Goal: Information Seeking & Learning: Learn about a topic

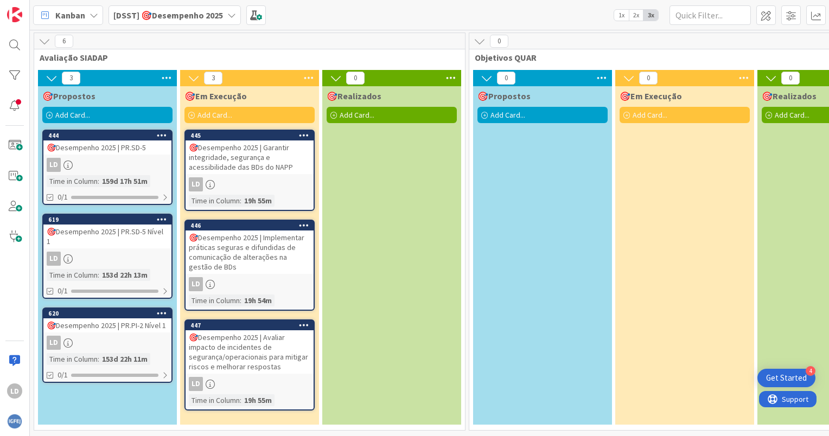
click at [109, 148] on div "🎯Desempenho 2025 | PR.SD-5" at bounding box center [107, 148] width 128 height 14
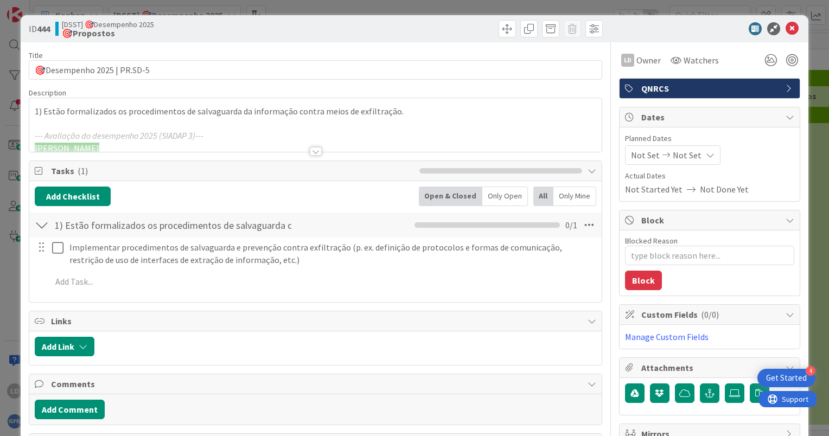
click at [313, 152] on div at bounding box center [316, 151] width 12 height 9
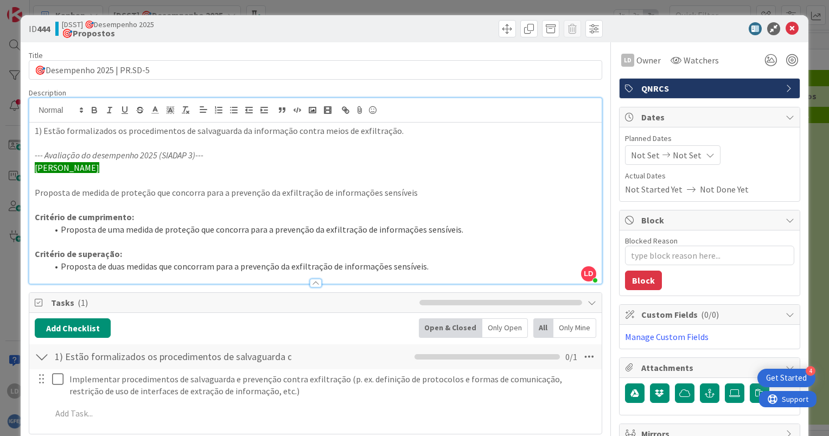
click at [790, 29] on div at bounding box center [704, 28] width 192 height 13
click at [786, 29] on icon at bounding box center [792, 28] width 13 height 13
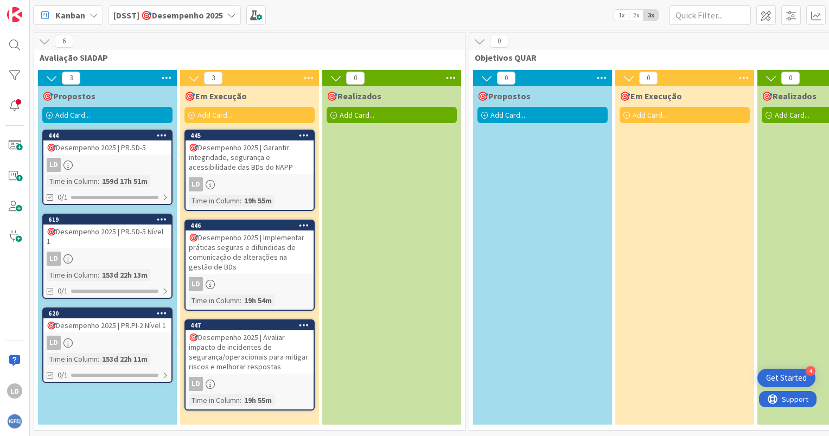
click at [106, 148] on div "🎯Desempenho 2025 | PR.SD-5" at bounding box center [107, 148] width 128 height 14
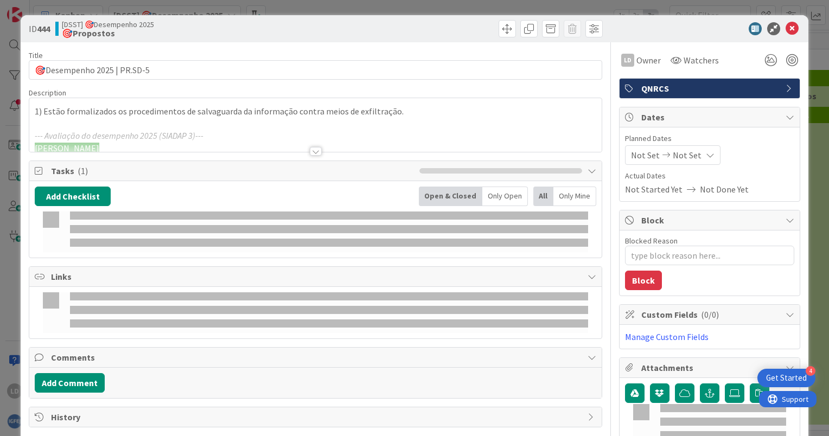
type textarea "x"
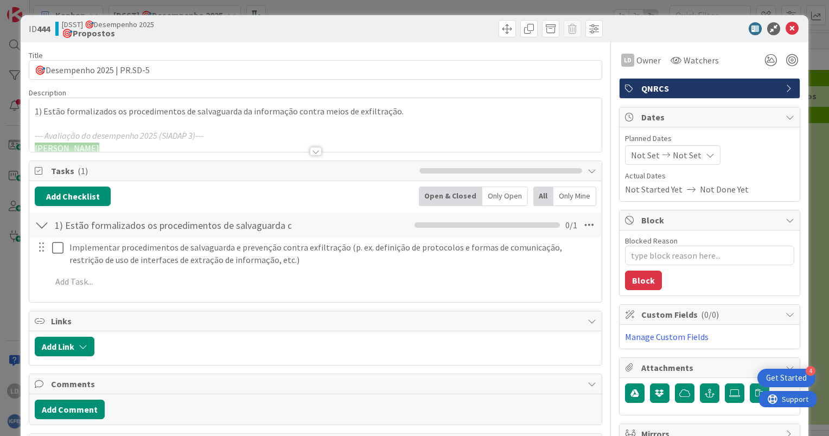
click at [310, 151] on div at bounding box center [316, 151] width 12 height 9
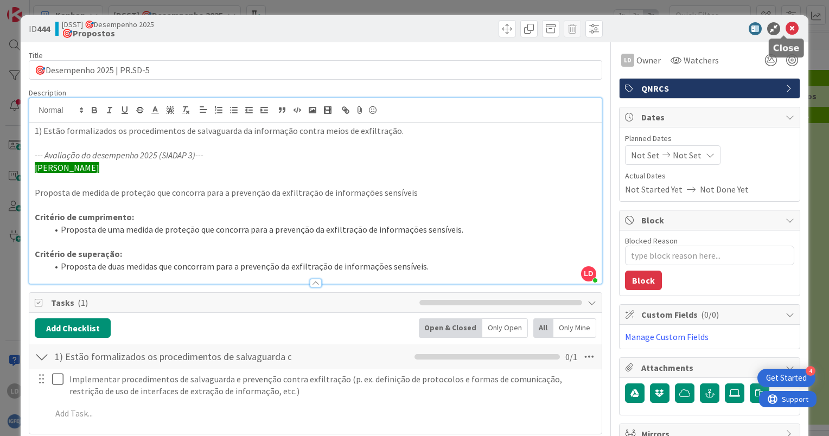
click at [786, 28] on icon at bounding box center [792, 28] width 13 height 13
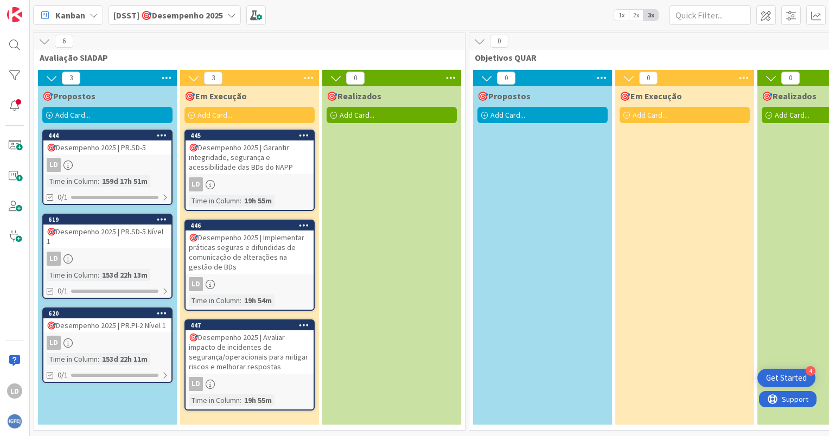
click at [784, 28] on div "Kanban [DSST] 🎯Desempenho 2025 1x 2x 3x" at bounding box center [429, 15] width 799 height 30
click at [90, 14] on icon at bounding box center [94, 15] width 9 height 9
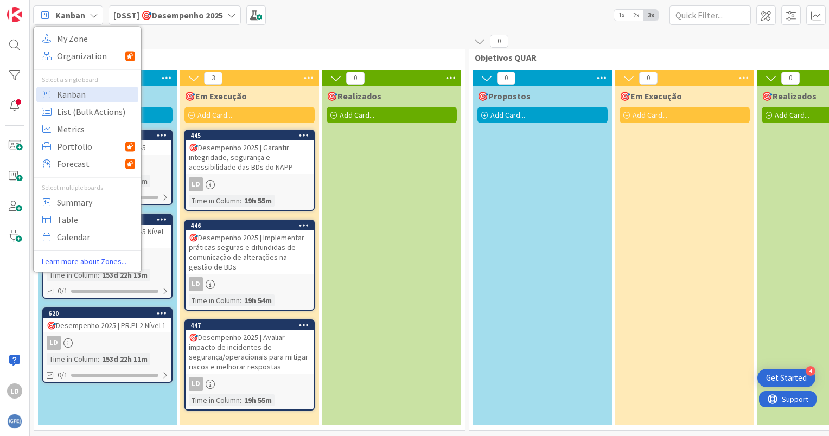
click at [191, 10] on b "[DSST] 🎯Desempenho 2025" at bounding box center [168, 15] width 110 height 11
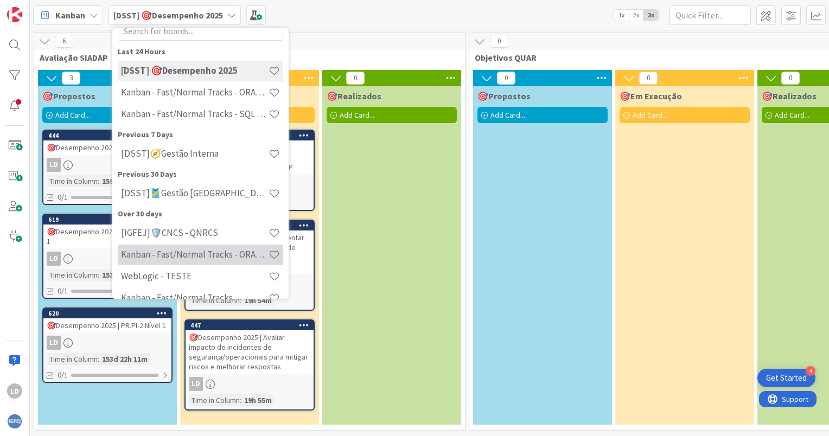
scroll to position [53, 0]
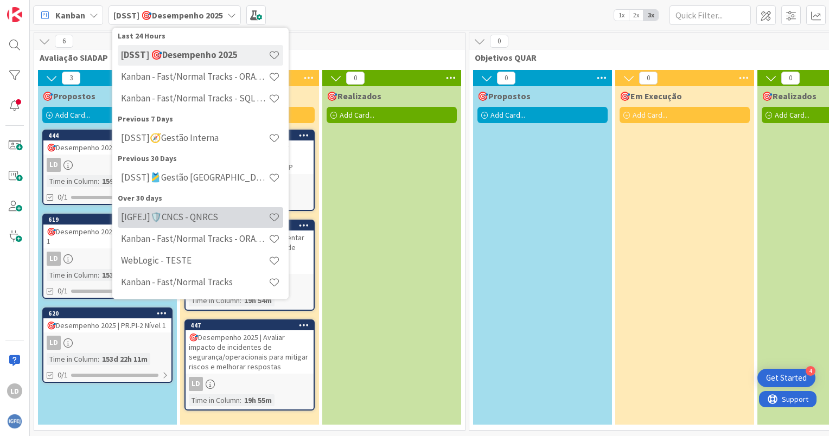
click at [193, 215] on h4 "[IGFEJ]🛡️CNCS - QNRCS" at bounding box center [195, 217] width 148 height 11
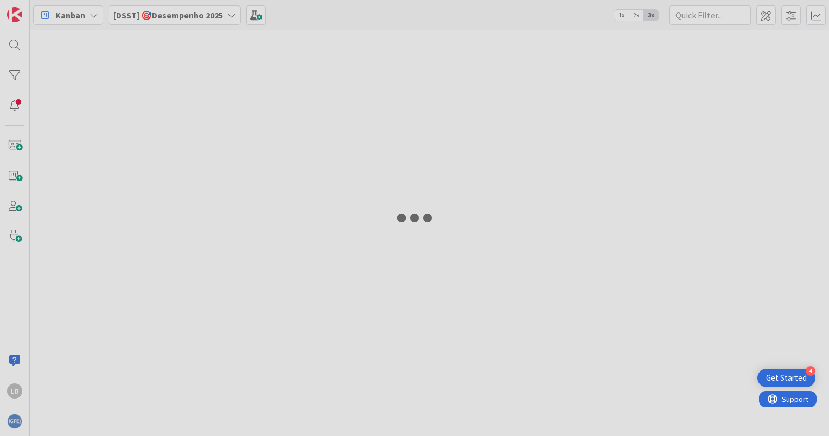
type input "citius"
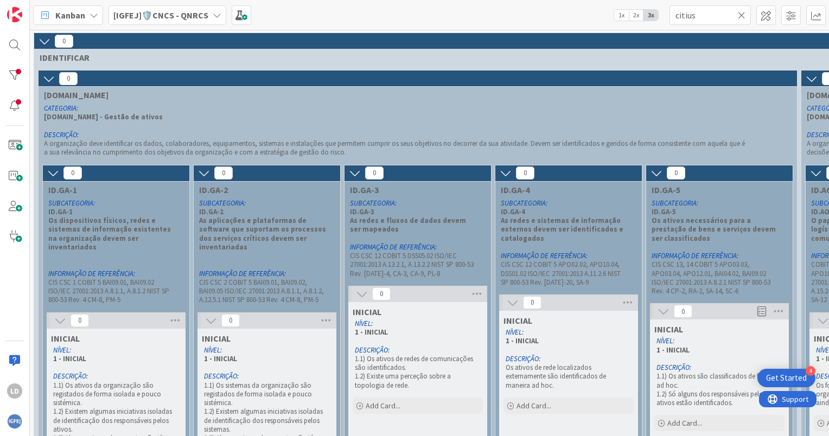
click at [184, 14] on b "[IGFEJ]🛡️CNCS - QNRCS" at bounding box center [160, 15] width 95 height 11
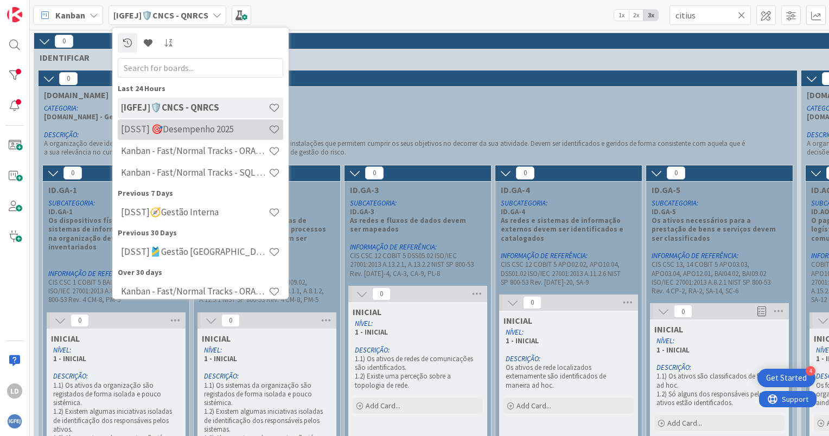
click at [194, 127] on h4 "[DSST] 🎯Desempenho 2025" at bounding box center [195, 129] width 148 height 11
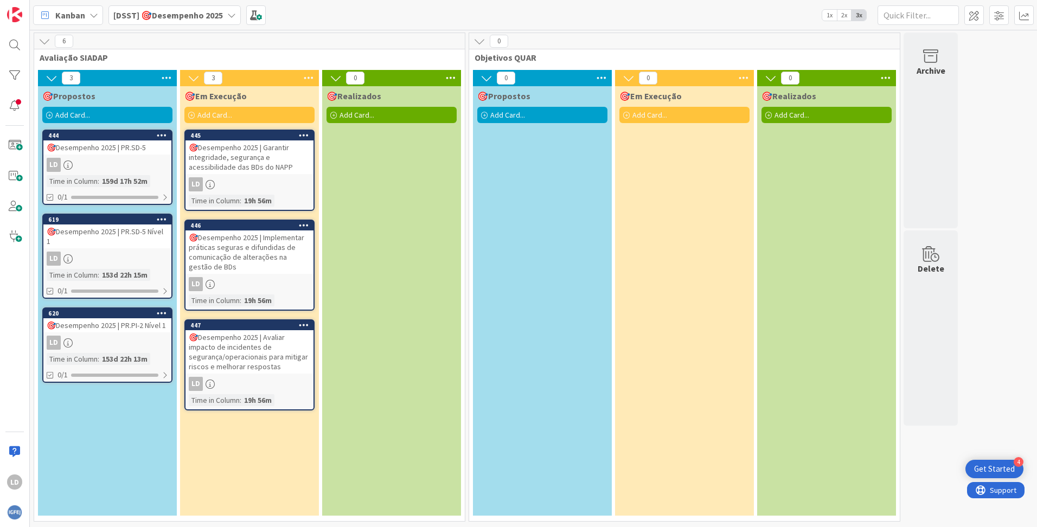
click at [105, 324] on div "🎯Desempenho 2025 | PR.PI-2 Nível 1" at bounding box center [107, 325] width 128 height 14
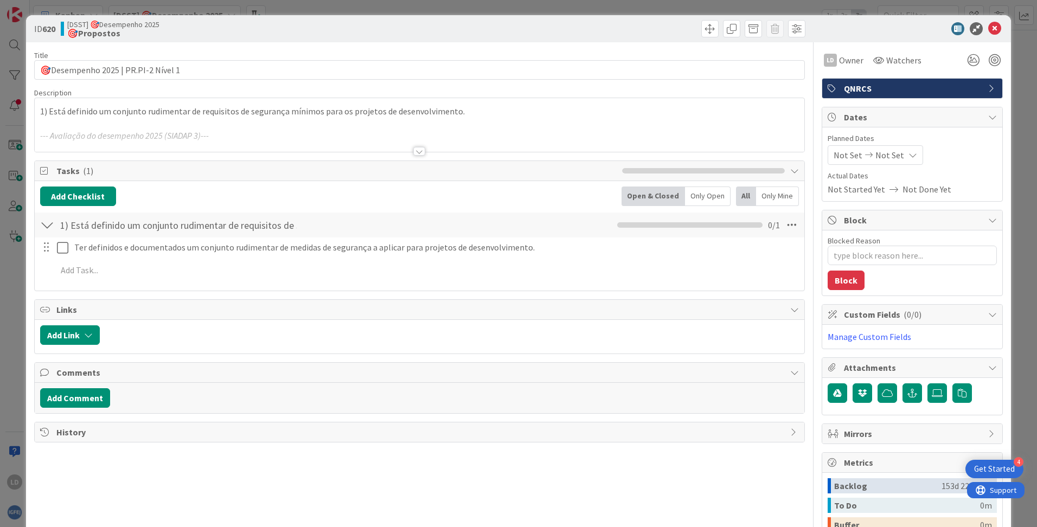
type textarea "x"
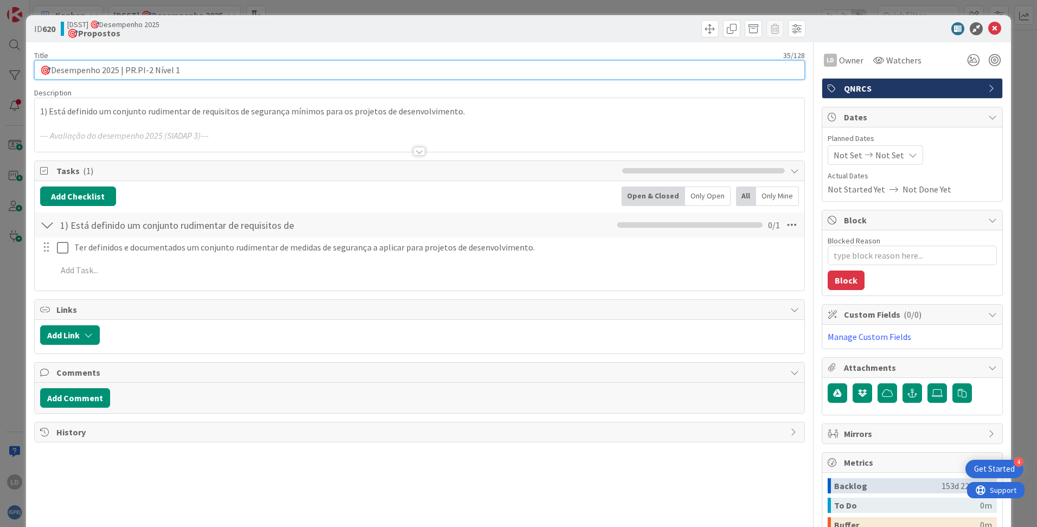
drag, startPoint x: 184, startPoint y: 71, endPoint x: 126, endPoint y: 72, distance: 57.5
click at [126, 72] on input "🎯Desempenho 2025 | PR.PI-2 Nível 1" at bounding box center [419, 70] width 771 height 20
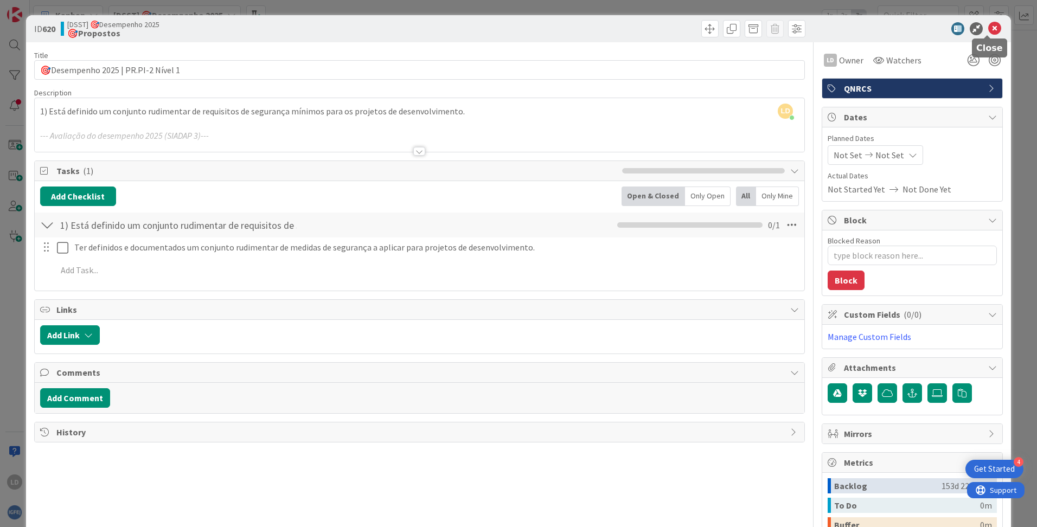
click at [828, 25] on icon at bounding box center [995, 28] width 13 height 13
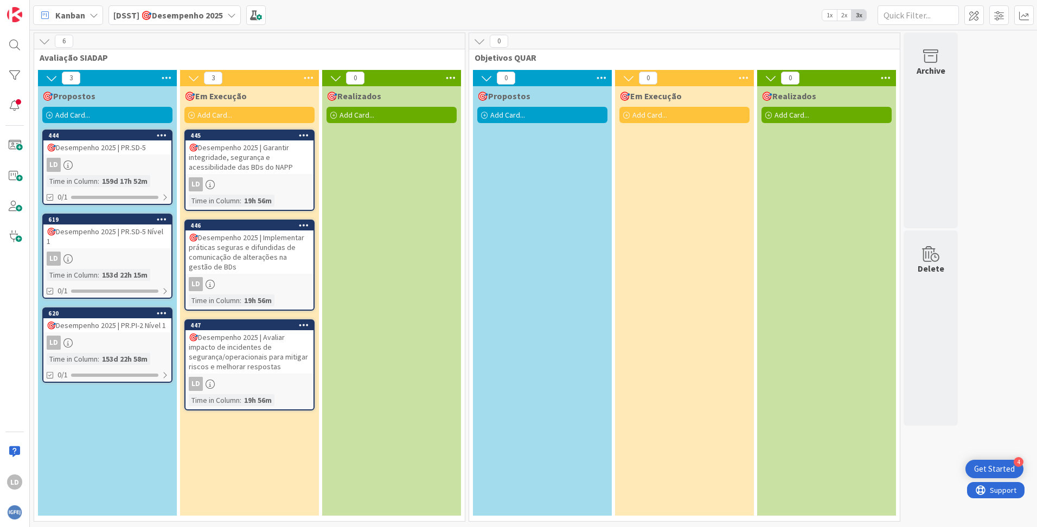
click at [227, 15] on icon at bounding box center [231, 15] width 9 height 9
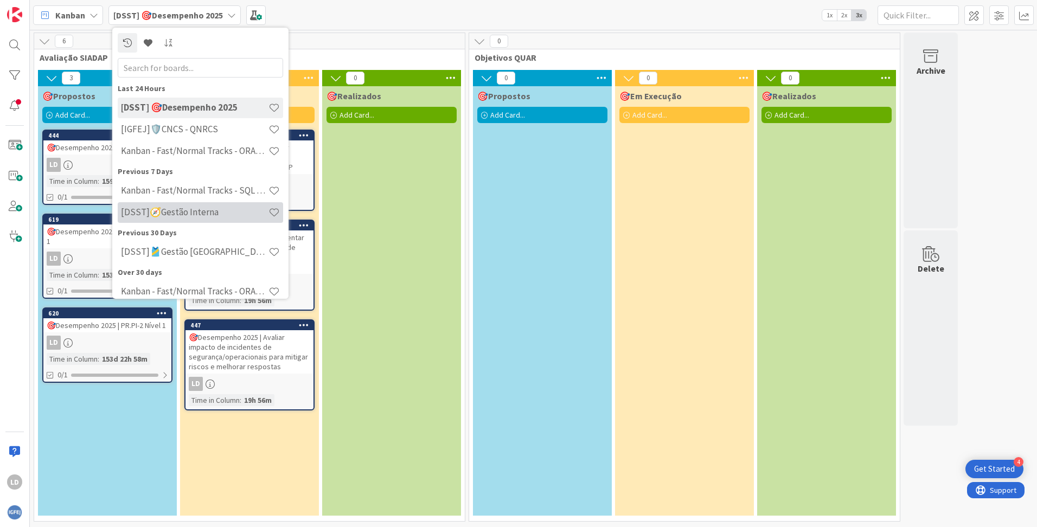
scroll to position [53, 0]
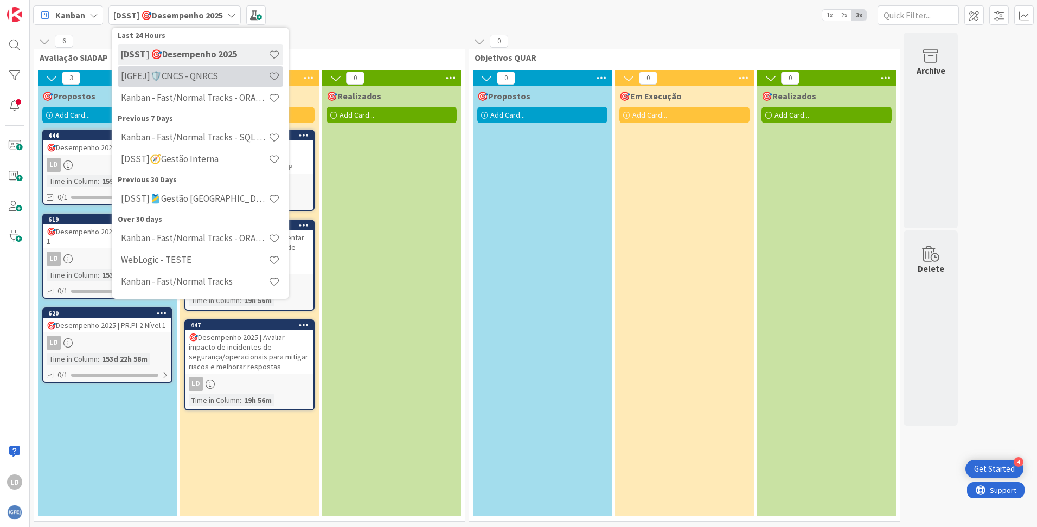
click at [196, 78] on h4 "[IGFEJ]🛡️CNCS - QNRCS" at bounding box center [195, 76] width 148 height 11
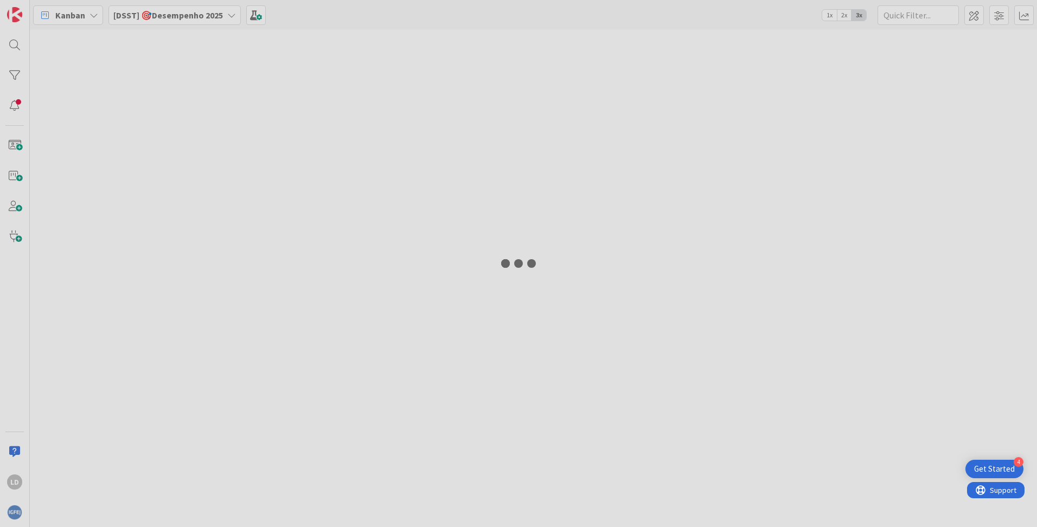
type input "citius"
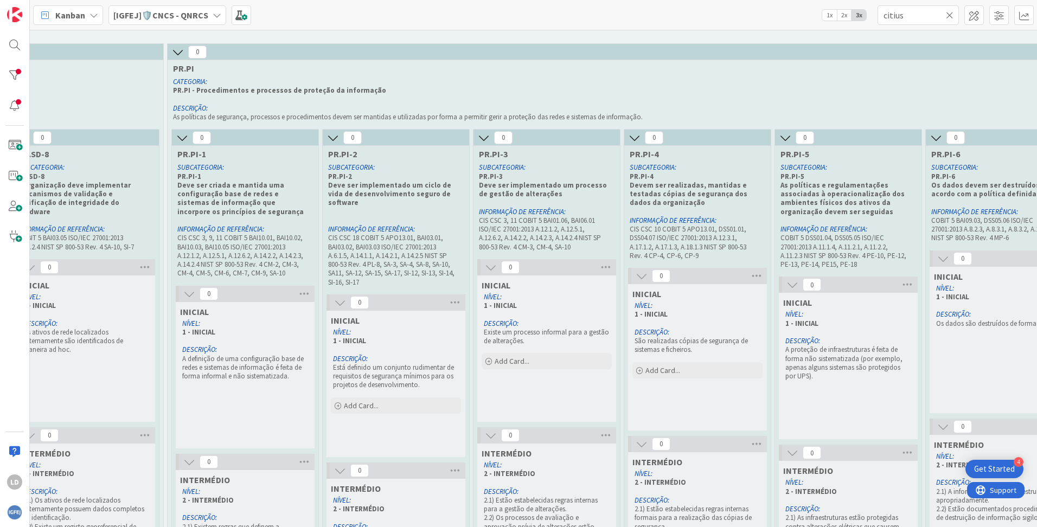
scroll to position [18, 6594]
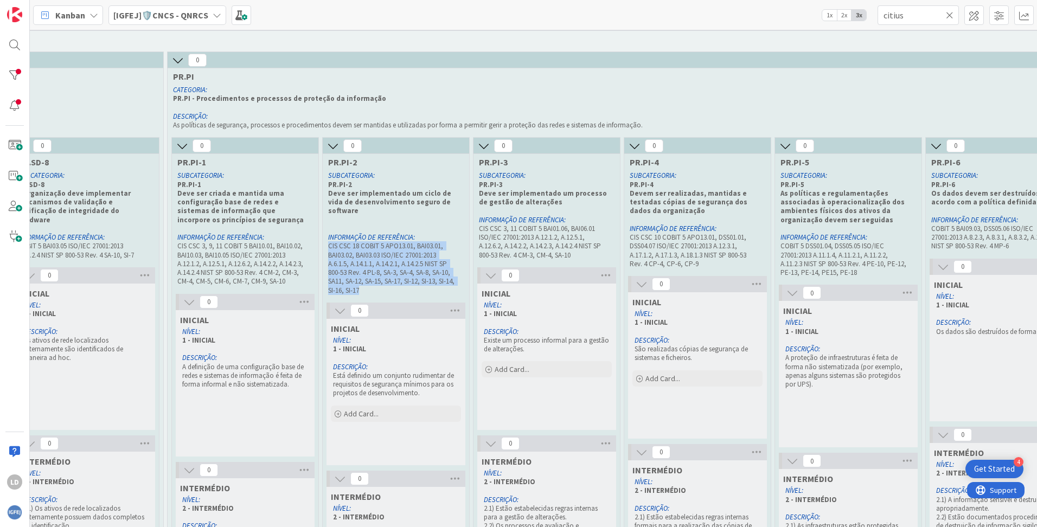
drag, startPoint x: 378, startPoint y: 283, endPoint x: 327, endPoint y: 238, distance: 67.7
click at [327, 238] on div "SUBCATEGORIA: PR.PI-2 Deve ser implementado um ciclo de vida de desenvolvimento…" at bounding box center [392, 233] width 132 height 128
copy p "CIS CSC 18 COBIT 5 APO13.01, BAI03.01, BAI03.02, BAI03.03 ISO/IEC 27001:2013 A.…"
click at [415, 251] on p "CIS CSC 18 COBIT 5 APO13.01, BAI03.01, BAI03.02, BAI03.03 ISO/IEC 27001:2013 A.…" at bounding box center [392, 268] width 128 height 53
drag, startPoint x: 405, startPoint y: 247, endPoint x: 424, endPoint y: 247, distance: 19.0
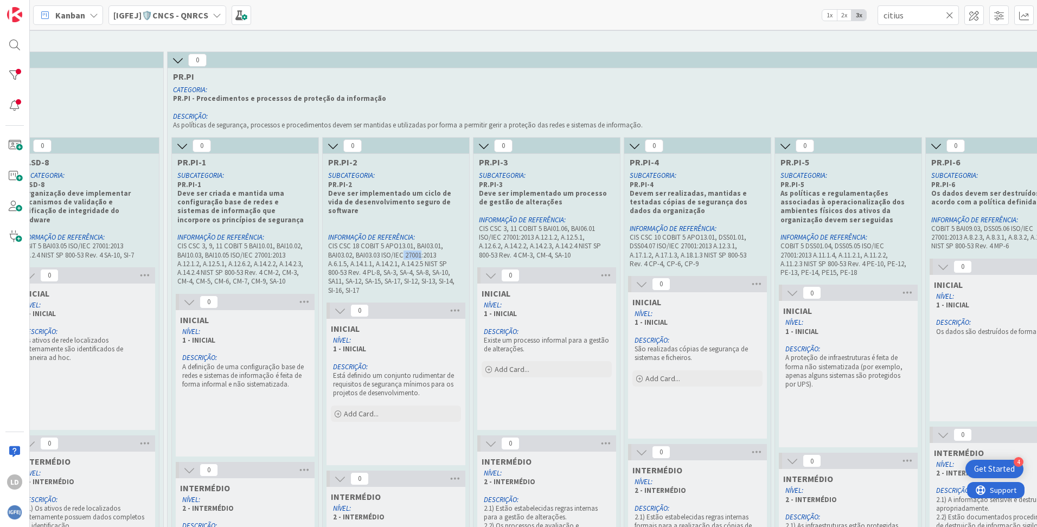
click at [424, 247] on p "CIS CSC 18 COBIT 5 APO13.01, BAI03.01, BAI03.02, BAI03.03 ISO/IEC 27001:2013 A.…" at bounding box center [392, 268] width 128 height 53
drag, startPoint x: 424, startPoint y: 247, endPoint x: 375, endPoint y: 239, distance: 49.5
click at [375, 242] on p "CIS CSC 18 COBIT 5 APO13.01, BAI03.01, BAI03.02, BAI03.03 ISO/IEC 27001:2013 A.…" at bounding box center [392, 268] width 128 height 53
drag, startPoint x: 332, startPoint y: 237, endPoint x: 433, endPoint y: 278, distance: 109.5
click at [433, 278] on p "CIS CSC 18 COBIT 5 APO13.01, BAI03.01, BAI03.02, BAI03.03 ISO/IEC 27001:2013 A.…" at bounding box center [392, 268] width 128 height 53
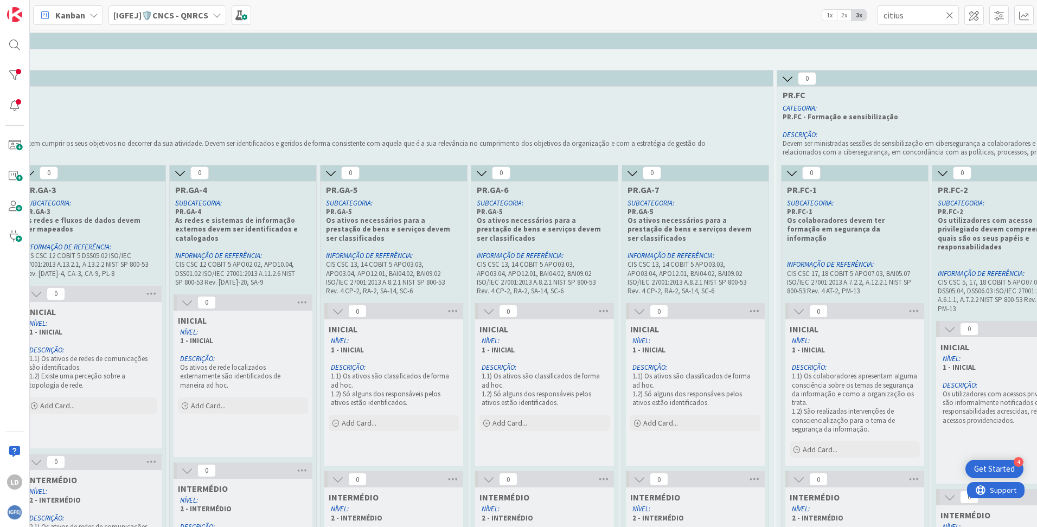
scroll to position [0, 4157]
drag, startPoint x: 423, startPoint y: 279, endPoint x: 326, endPoint y: 259, distance: 99.8
click at [326, 259] on div "SUBCATEGORIA: PR.GA-5 Os ativos necessários para a prestação de bens e serviços…" at bounding box center [390, 247] width 132 height 101
copy p "CIS CSC 13, 14 COBIT 5 APO03.03, APO03.04, APO12.01, BAI04.02, BAI09.02 ISO/IEC…"
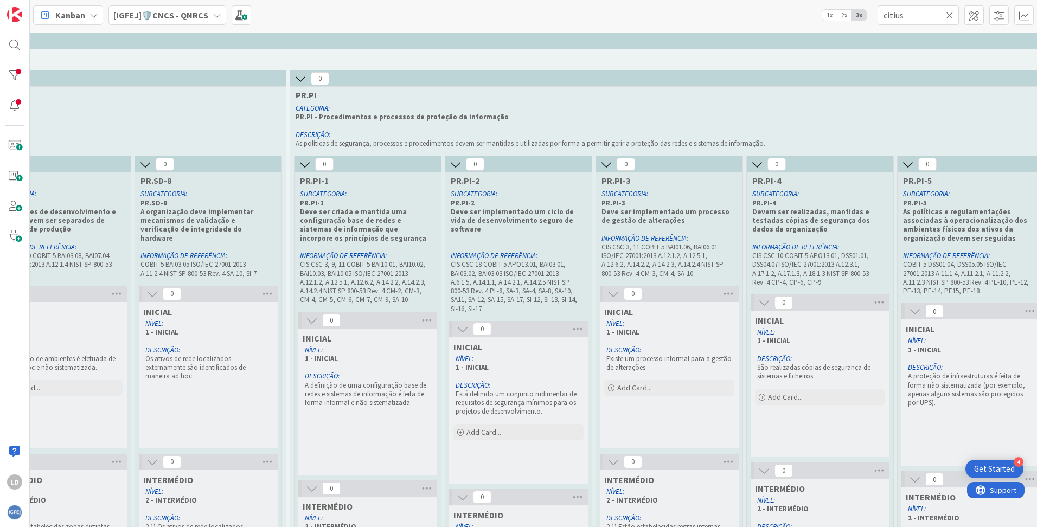
scroll to position [0, 6524]
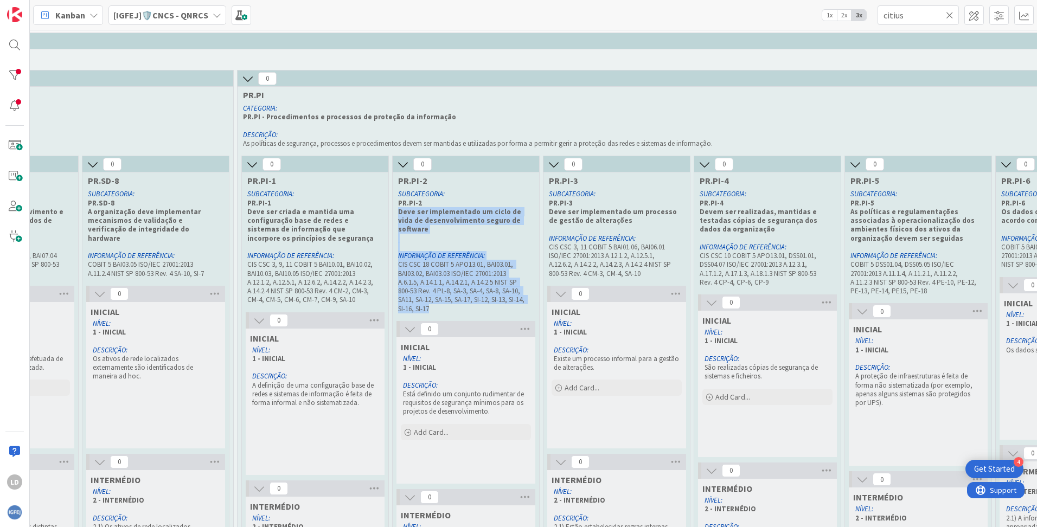
drag, startPoint x: 456, startPoint y: 302, endPoint x: 396, endPoint y: 210, distance: 109.7
click at [396, 210] on div "SUBCATEGORIA: PR.PI-2 Deve ser implementado um ciclo de vida de desenvolvimento…" at bounding box center [462, 252] width 132 height 128
copy div "Deve ser implementado um ciclo de vida de desenvolvimento seguro de software IN…"
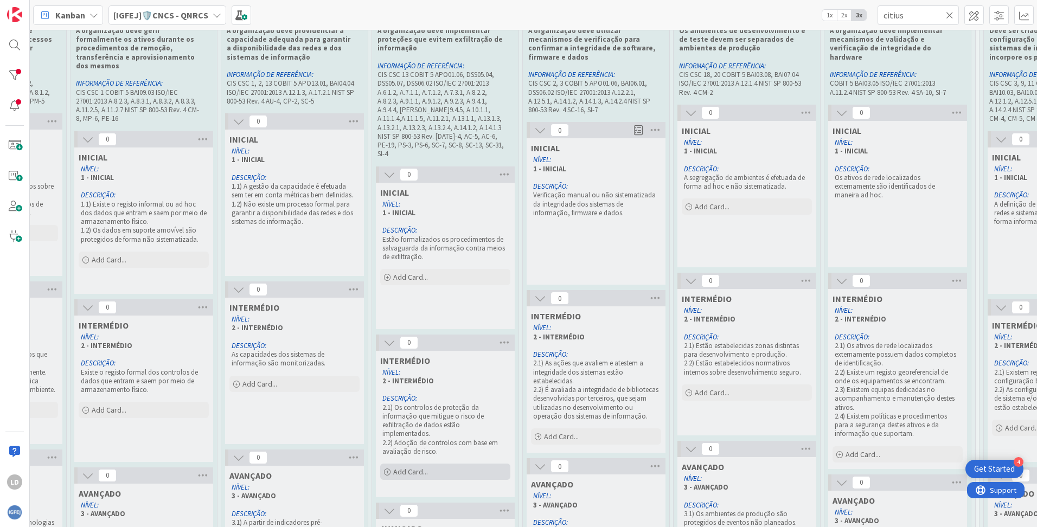
scroll to position [127, 5782]
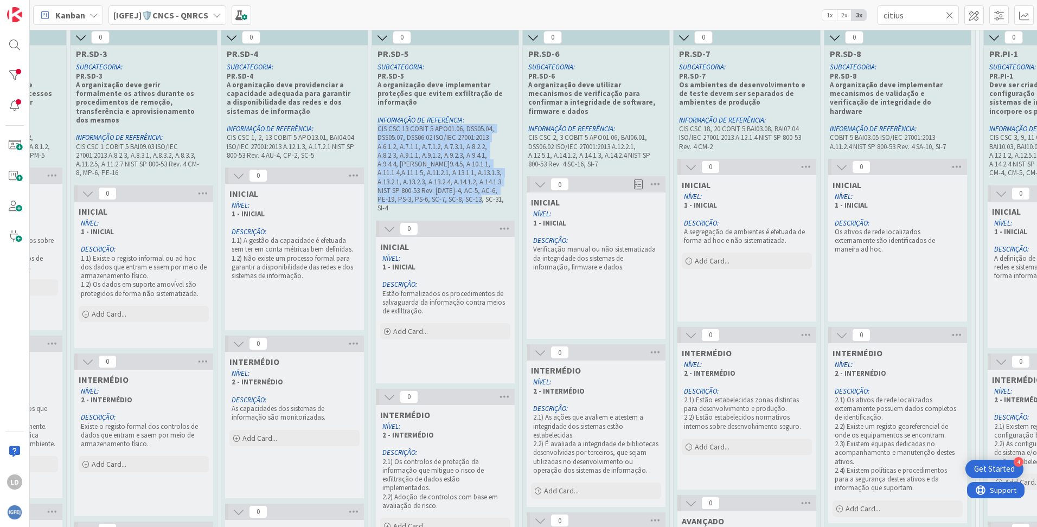
drag, startPoint x: 482, startPoint y: 199, endPoint x: 378, endPoint y: 130, distance: 125.0
click at [378, 130] on p "CIS CSC 13 COBIT 5 APO01.06, DSS05.04, DSS05.07, DSS06.02 ISO/IEC 27001:2013 A.…" at bounding box center [442, 169] width 128 height 88
drag, startPoint x: 378, startPoint y: 130, endPoint x: 435, endPoint y: 139, distance: 58.2
copy p "CIS CSC 13 COBIT 5 APO01.06, DSS05.04, DSS05.07, DSS06.02 ISO/IEC 27001:2013 A.…"
click at [489, 200] on p "CIS CSC 13 COBIT 5 APO01.06, DSS05.04, DSS05.07, DSS06.02 ISO/IEC 27001:2013 A.…" at bounding box center [442, 169] width 128 height 88
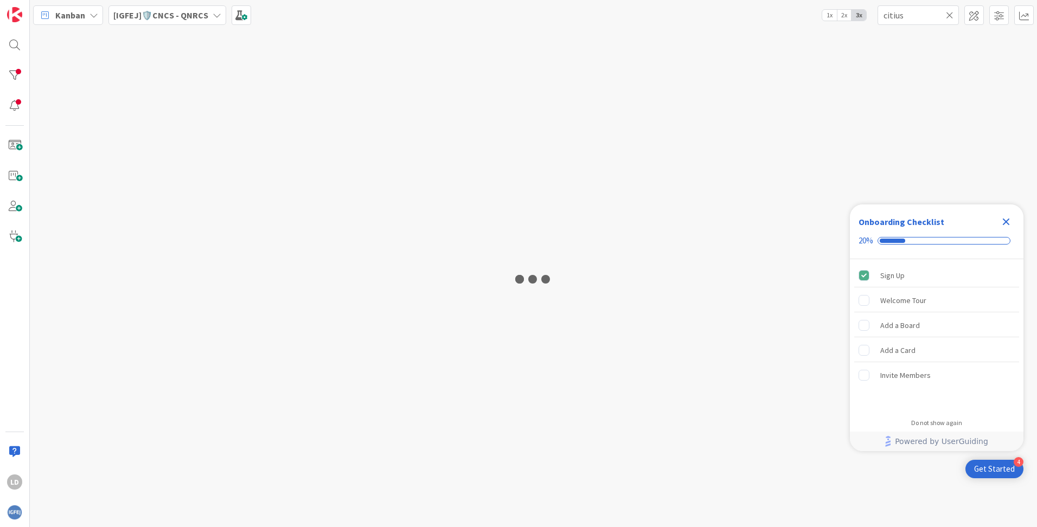
type input "citius"
click at [213, 12] on icon at bounding box center [217, 15] width 9 height 9
click at [214, 16] on icon at bounding box center [217, 15] width 9 height 9
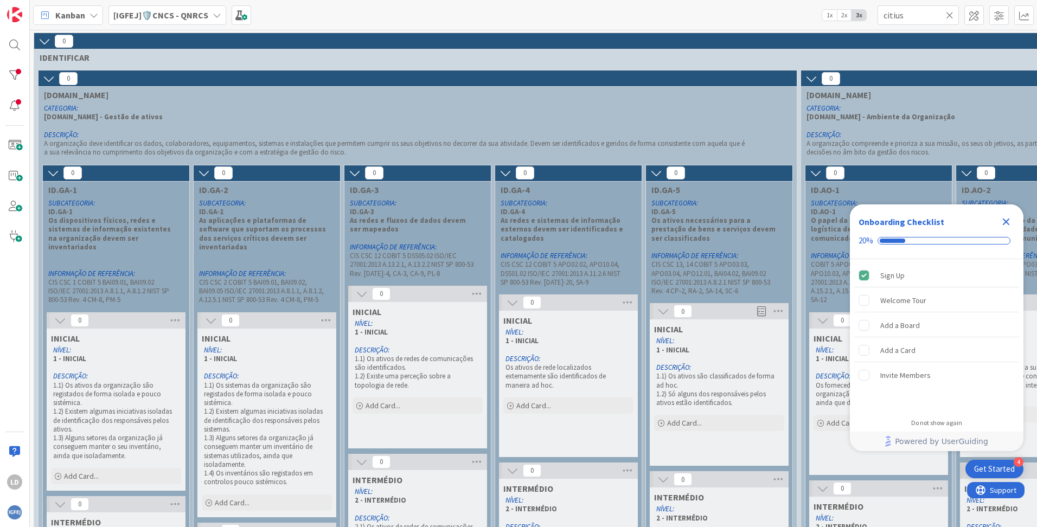
click at [213, 11] on icon at bounding box center [217, 15] width 9 height 9
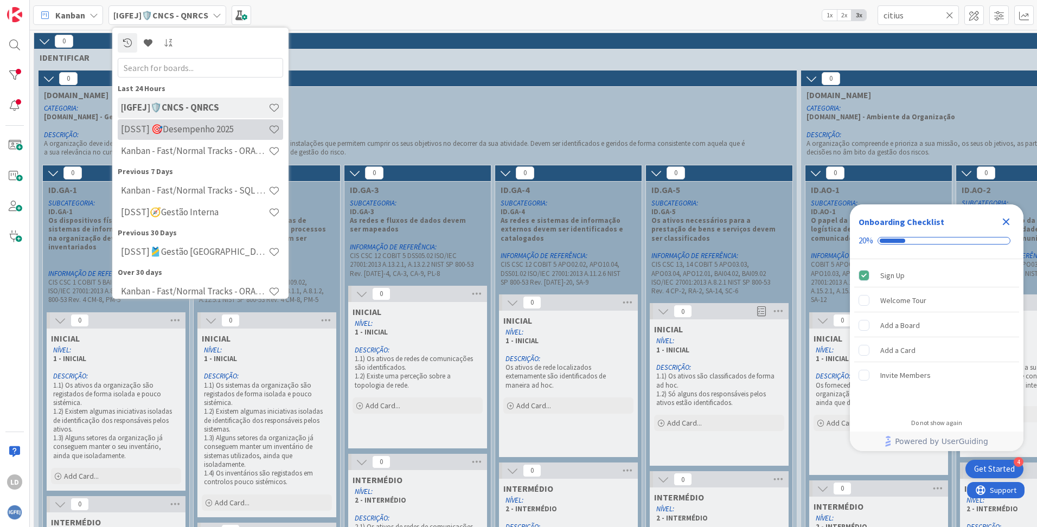
click at [184, 126] on h4 "[DSST] 🎯Desempenho 2025" at bounding box center [195, 129] width 148 height 11
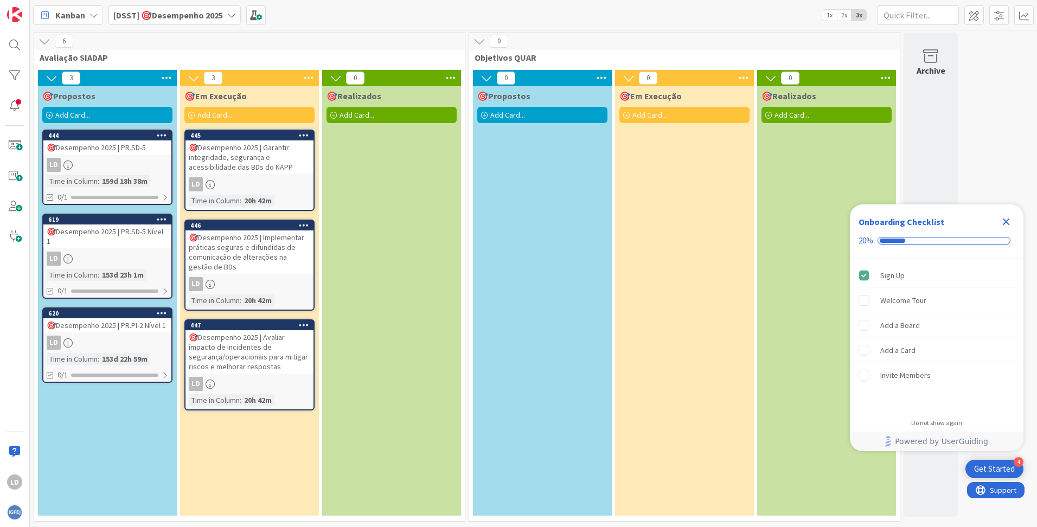
click at [114, 326] on div "🎯Desempenho 2025 | PR.PI-2 Nível 1" at bounding box center [107, 325] width 128 height 14
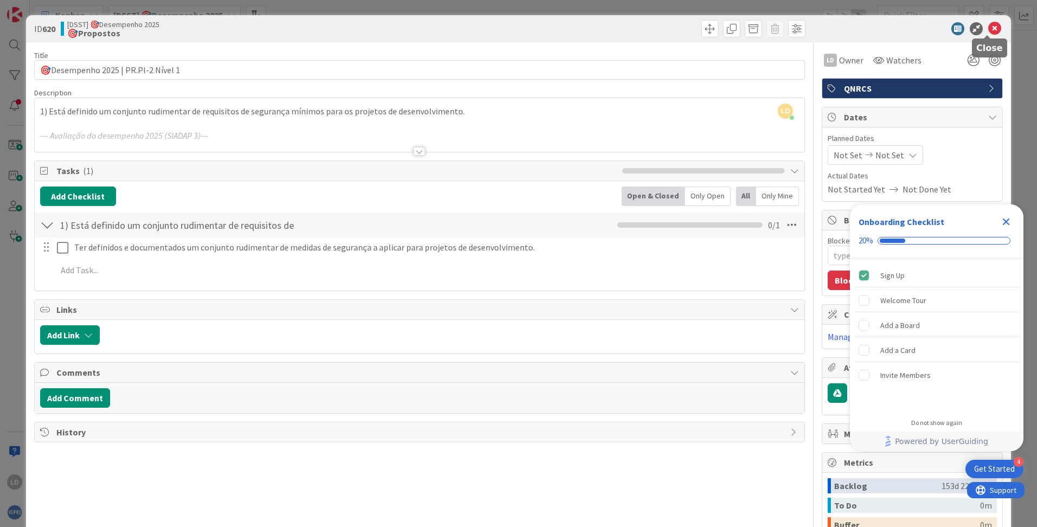
click at [989, 25] on icon at bounding box center [995, 28] width 13 height 13
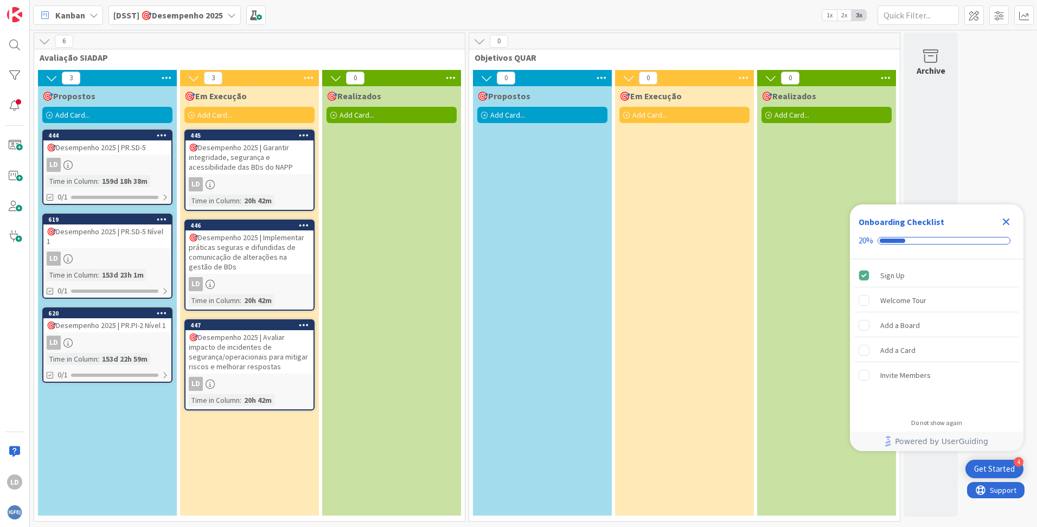
click at [144, 326] on div "🎯Desempenho 2025 | PR.PI-2 Nível 1" at bounding box center [107, 325] width 128 height 14
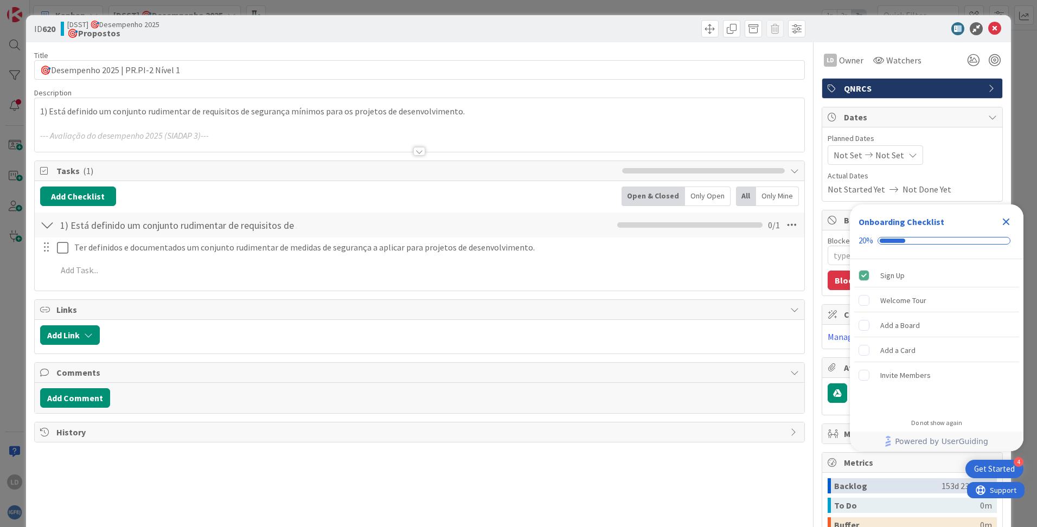
click at [1007, 224] on icon "Close Checklist" at bounding box center [1006, 222] width 7 height 7
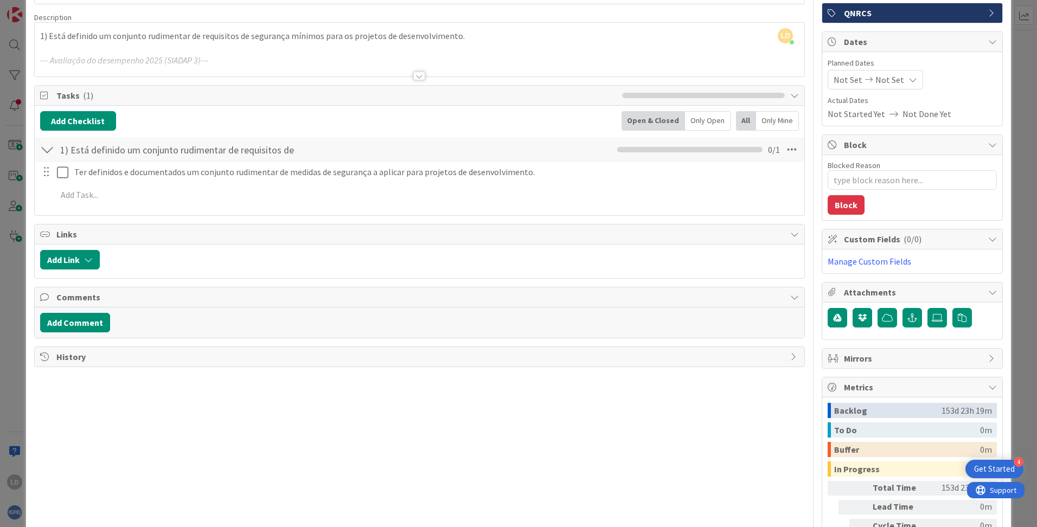
scroll to position [85, 0]
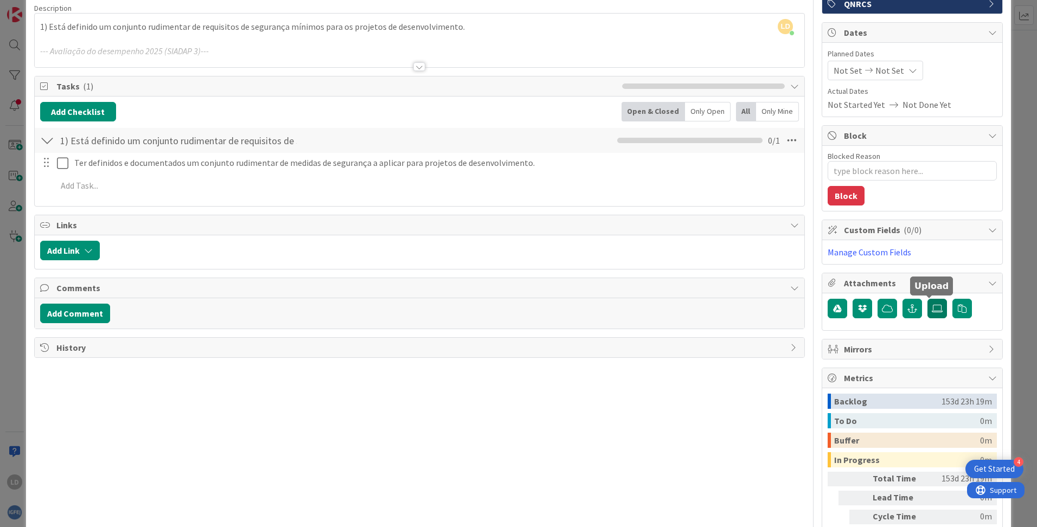
click at [934, 307] on icon at bounding box center [937, 308] width 11 height 9
click at [928, 299] on input "file" at bounding box center [928, 299] width 0 height 0
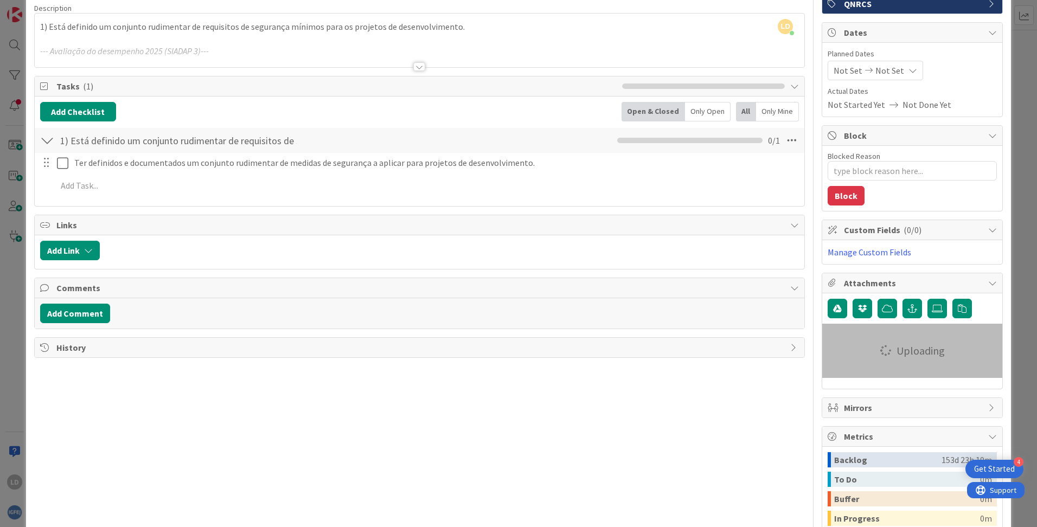
type textarea "x"
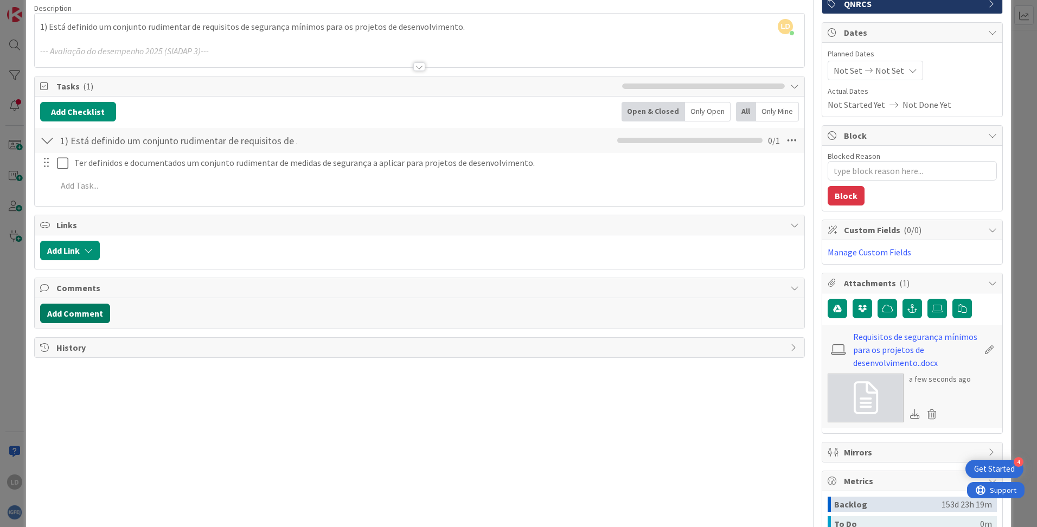
click at [88, 310] on button "Add Comment" at bounding box center [75, 314] width 70 height 20
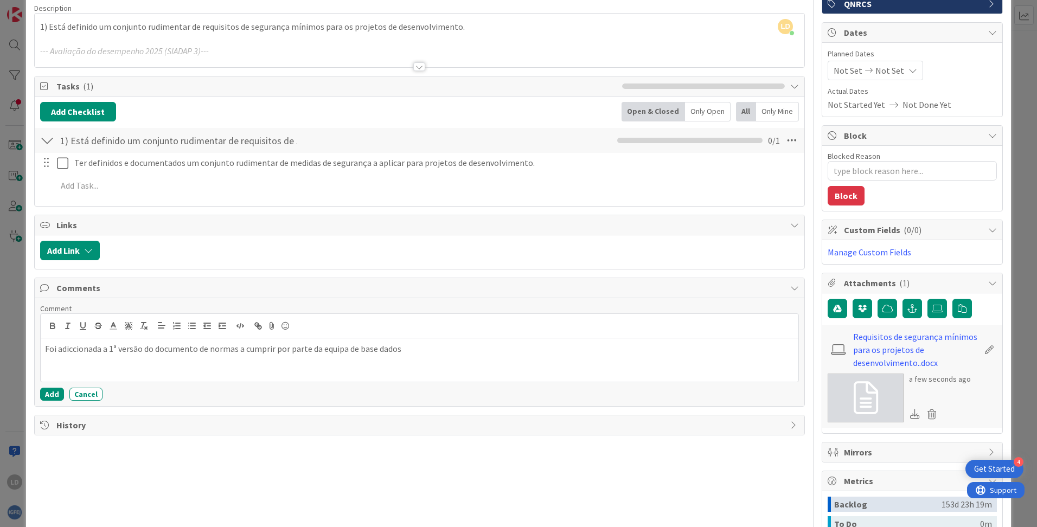
click at [188, 428] on span "History" at bounding box center [420, 425] width 729 height 13
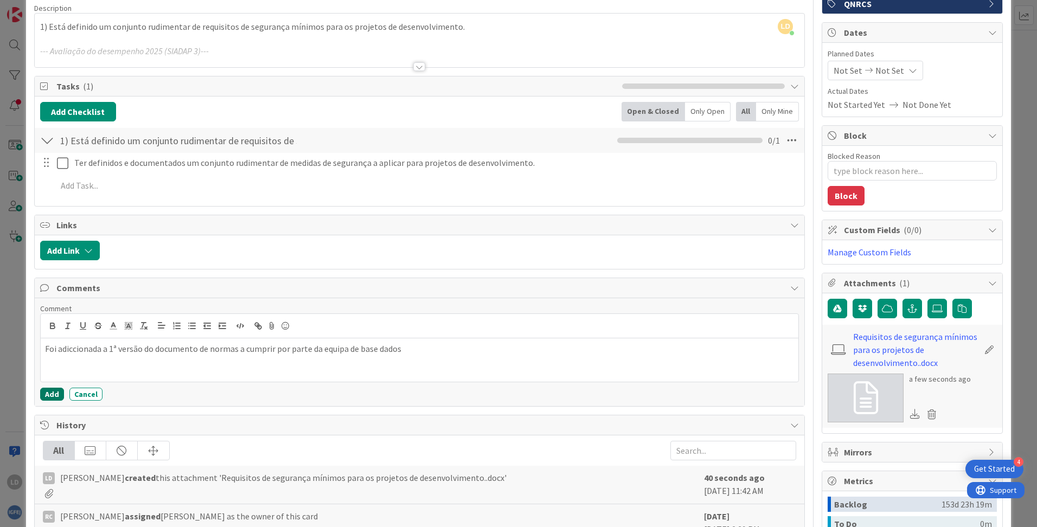
click at [42, 388] on button "Add" at bounding box center [52, 394] width 24 height 13
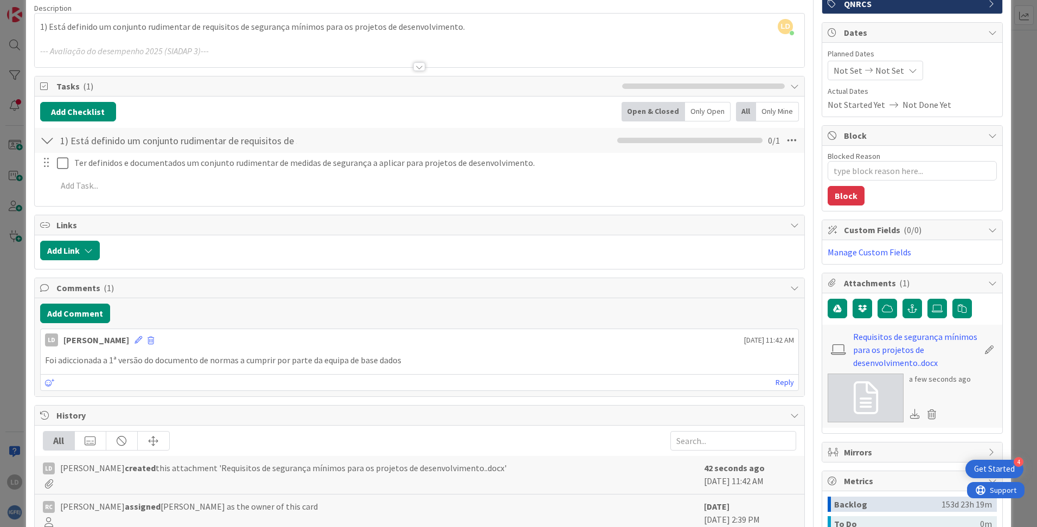
click at [186, 398] on div "Title 35 / 128 🎯Desempenho 2025 | PR.PI-2 Nível 1 Description LD [PERSON_NAME] …" at bounding box center [419, 317] width 771 height 719
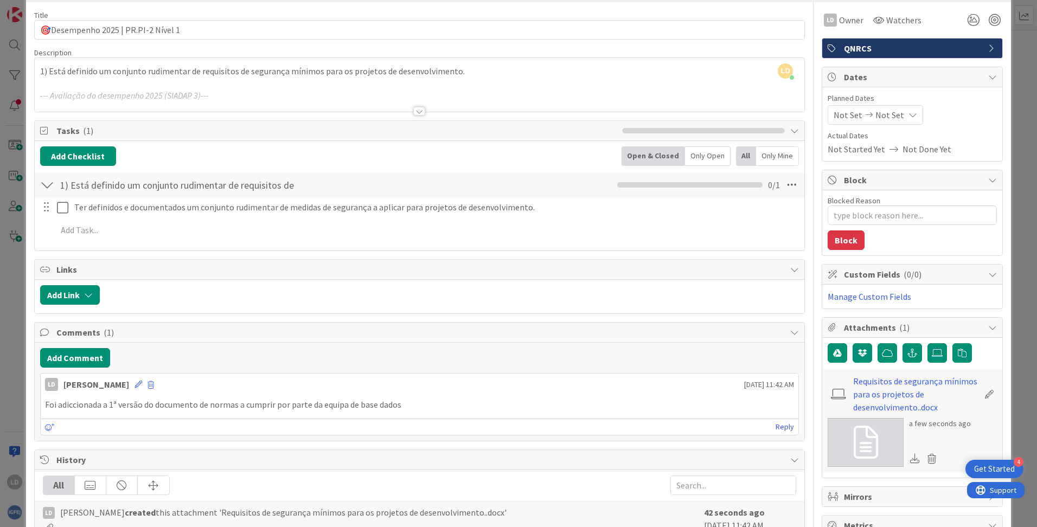
scroll to position [0, 0]
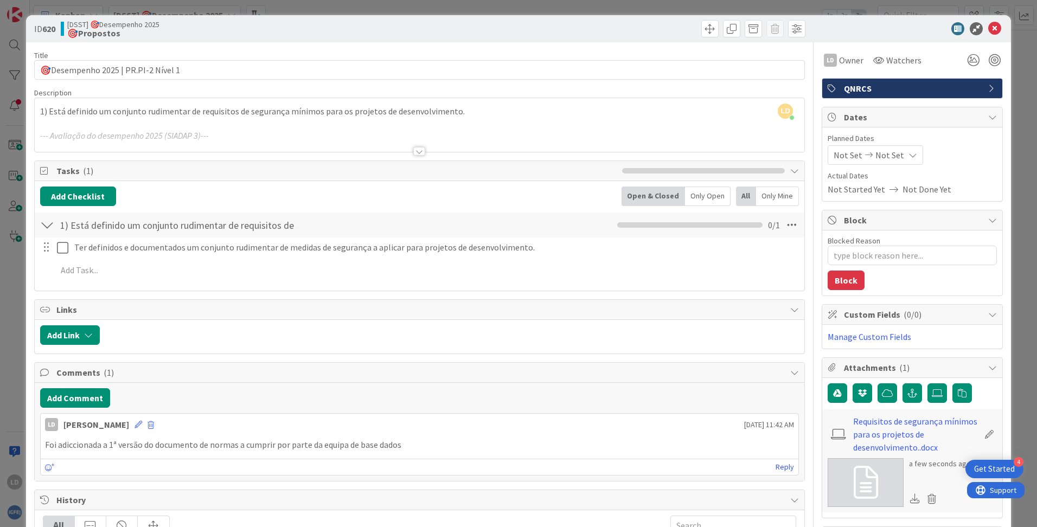
click at [985, 22] on div "ID 620 [DSST] 🎯Desempenho 2025 🎯Propostos" at bounding box center [518, 28] width 985 height 27
click at [989, 29] on icon at bounding box center [995, 28] width 13 height 13
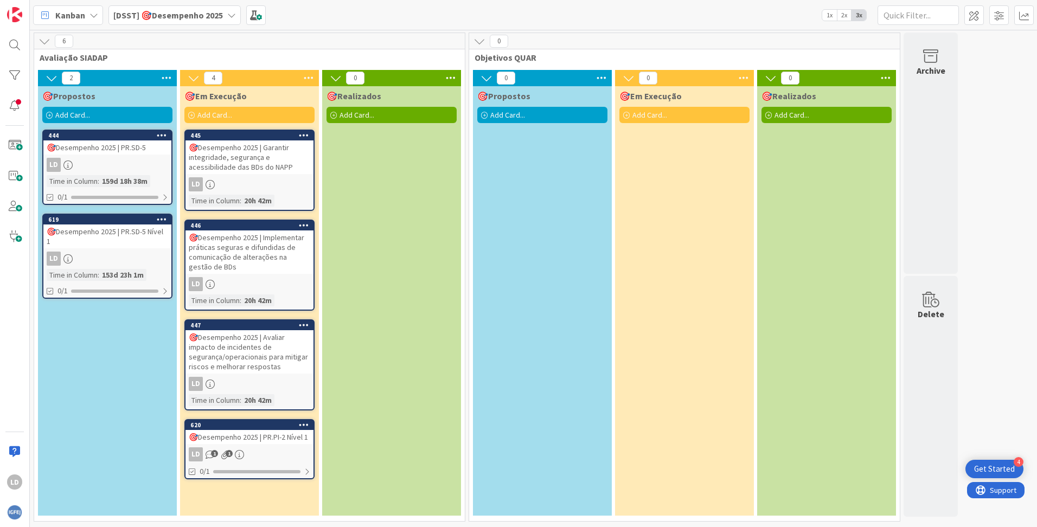
click at [124, 146] on div "🎯Desempenho 2025 | PR.SD-5" at bounding box center [107, 148] width 128 height 14
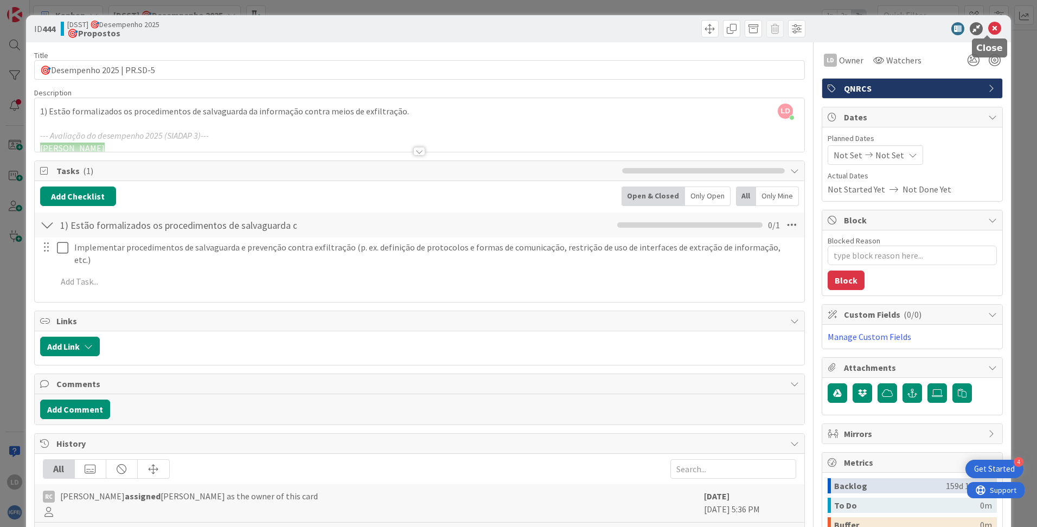
click at [990, 28] on icon at bounding box center [995, 28] width 13 height 13
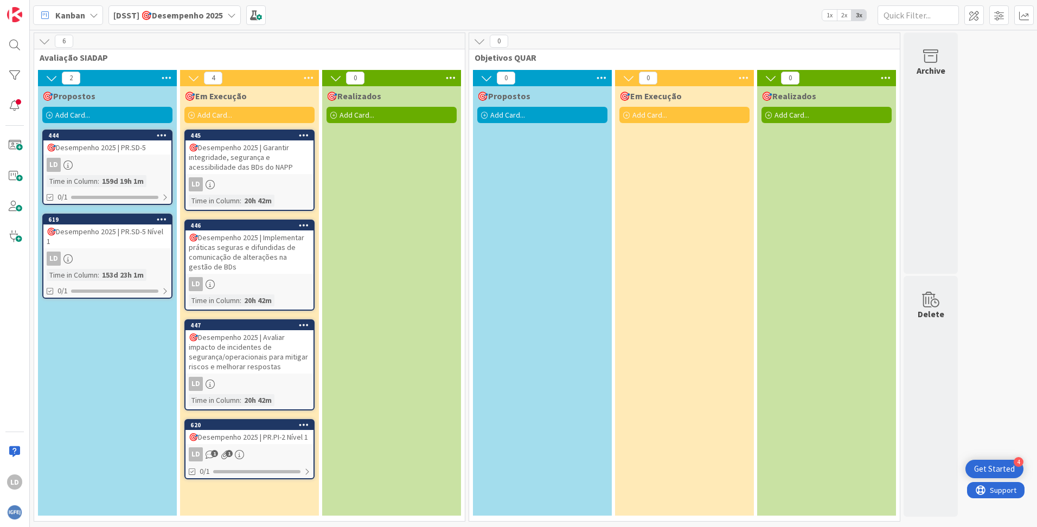
click at [248, 158] on div "🎯Desempenho 2025 | Garantir integridade, segurança e acessibilidade das BDs do …" at bounding box center [250, 158] width 128 height 34
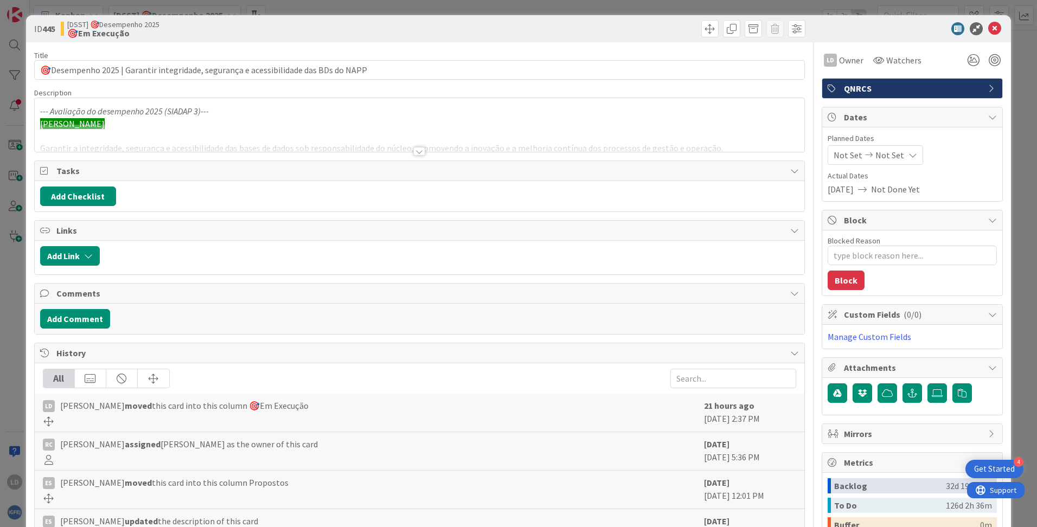
click at [413, 151] on div at bounding box center [419, 151] width 12 height 9
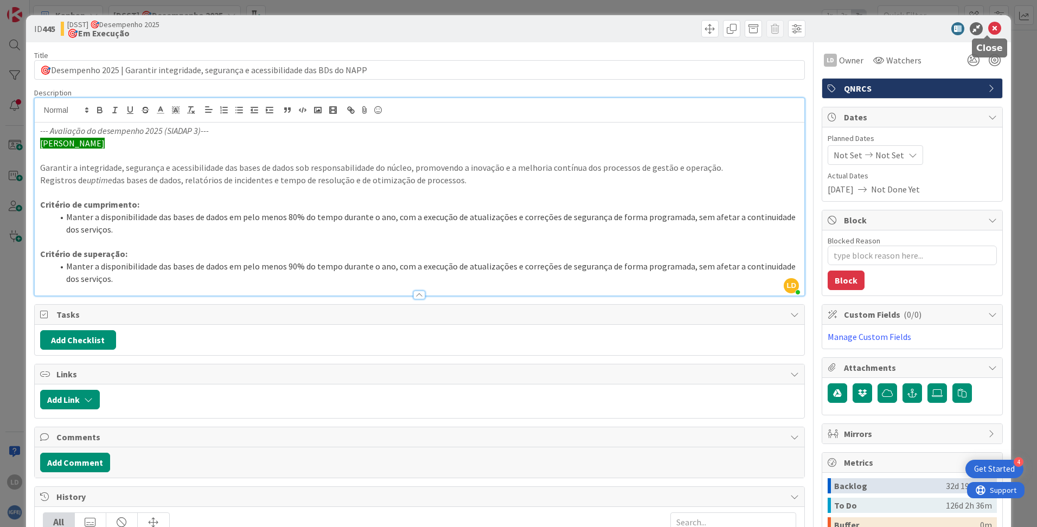
click at [989, 28] on icon at bounding box center [995, 28] width 13 height 13
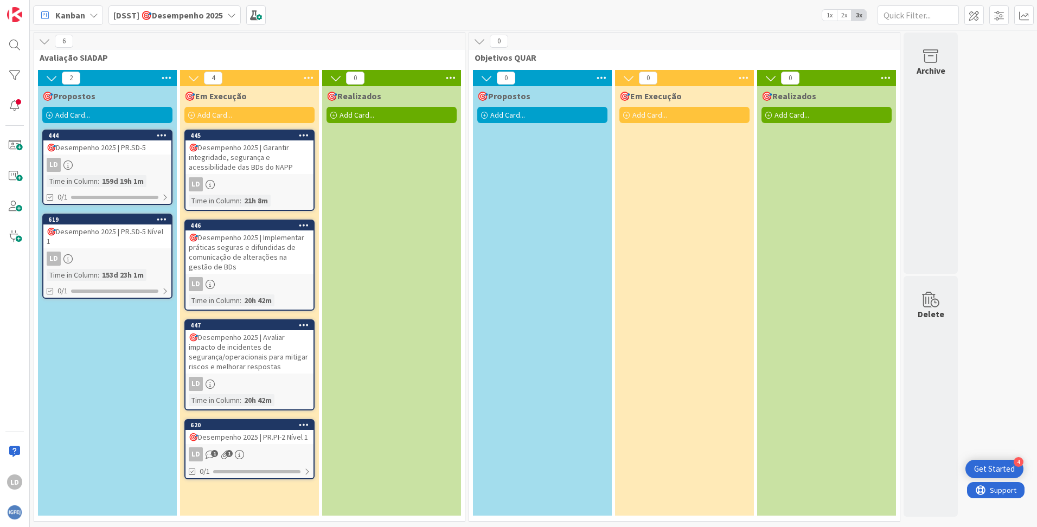
click at [261, 438] on div "🎯Desempenho 2025 | PR.PI-2 Nível 1" at bounding box center [250, 437] width 128 height 14
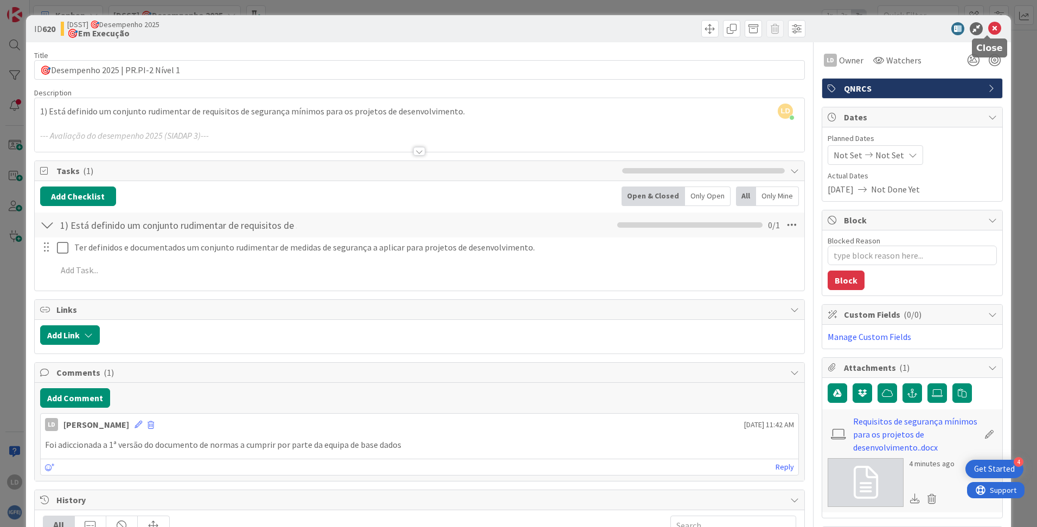
click at [989, 30] on icon at bounding box center [995, 28] width 13 height 13
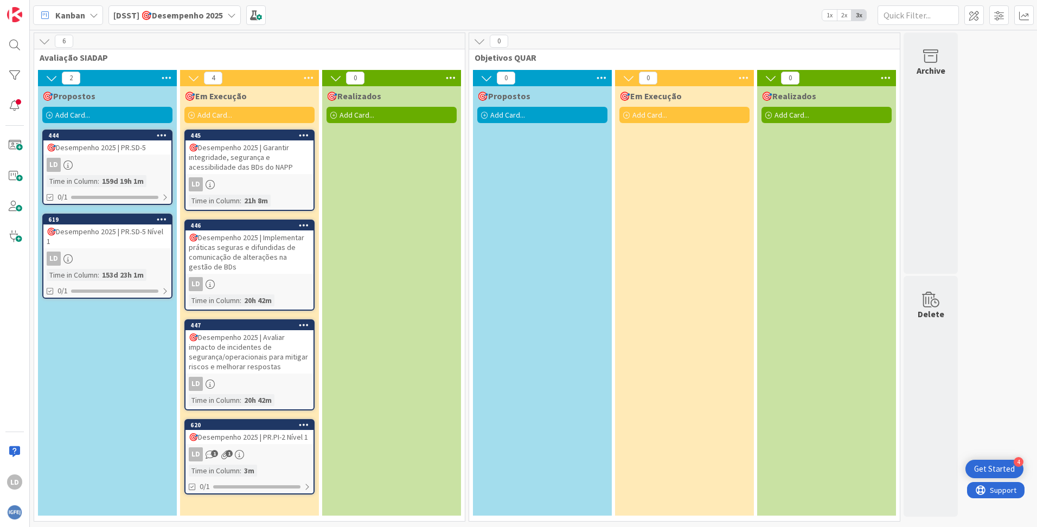
click at [257, 348] on div "🎯Desempenho 2025 | Avaliar impacto de incidentes de segurança/operacionais para…" at bounding box center [250, 351] width 128 height 43
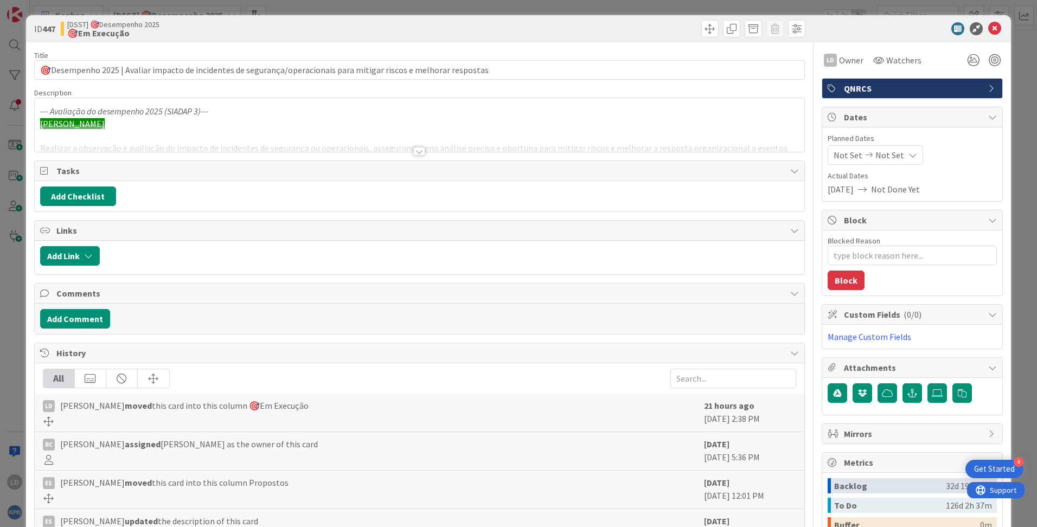
click at [413, 150] on div at bounding box center [419, 151] width 12 height 9
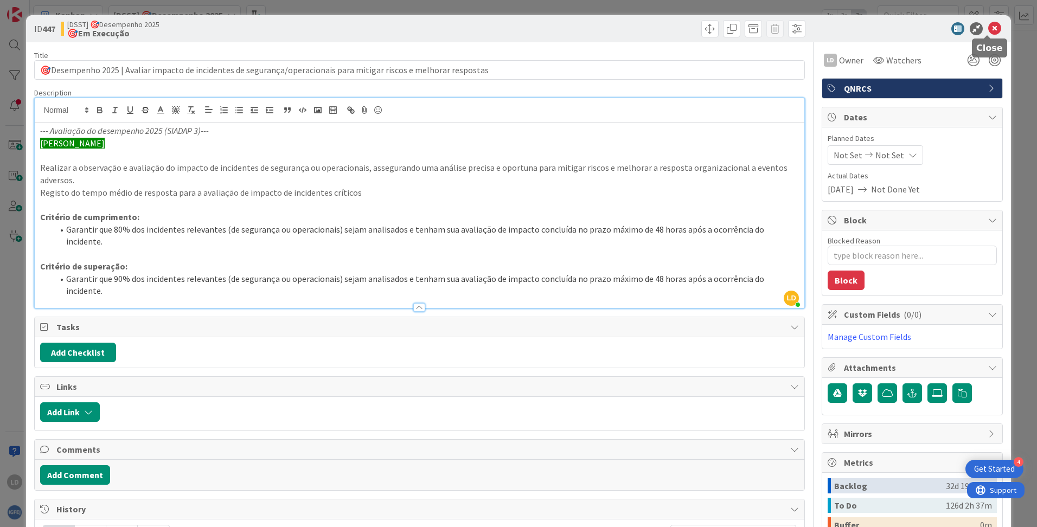
click at [989, 26] on icon at bounding box center [995, 28] width 13 height 13
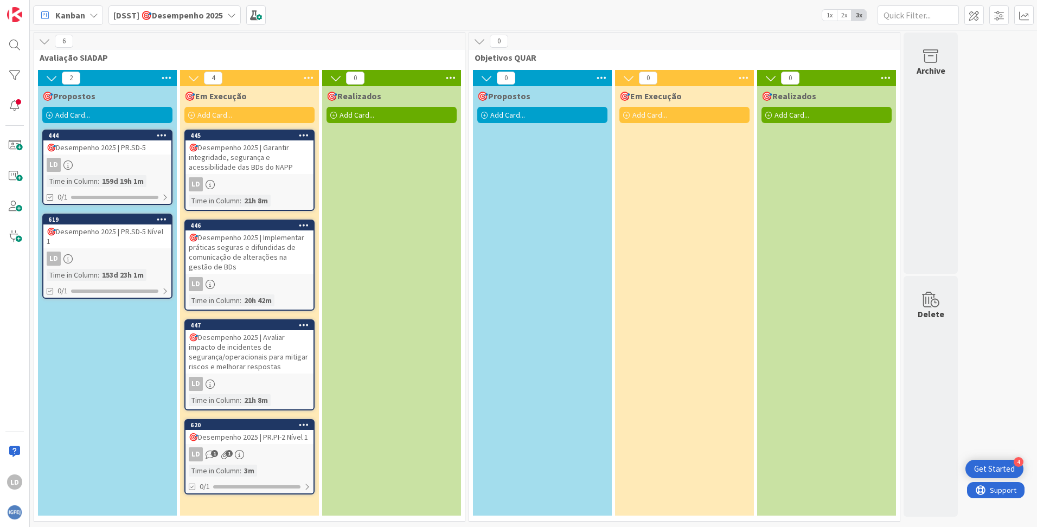
click at [262, 246] on div "🎯Desempenho 2025 | Implementar práticas seguras e difundidas de comunicação de …" at bounding box center [250, 252] width 128 height 43
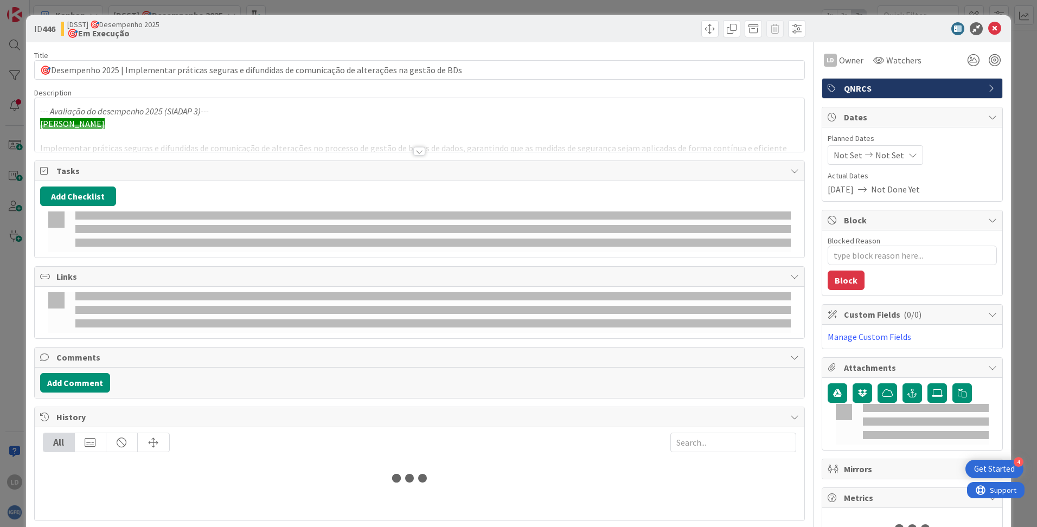
type textarea "x"
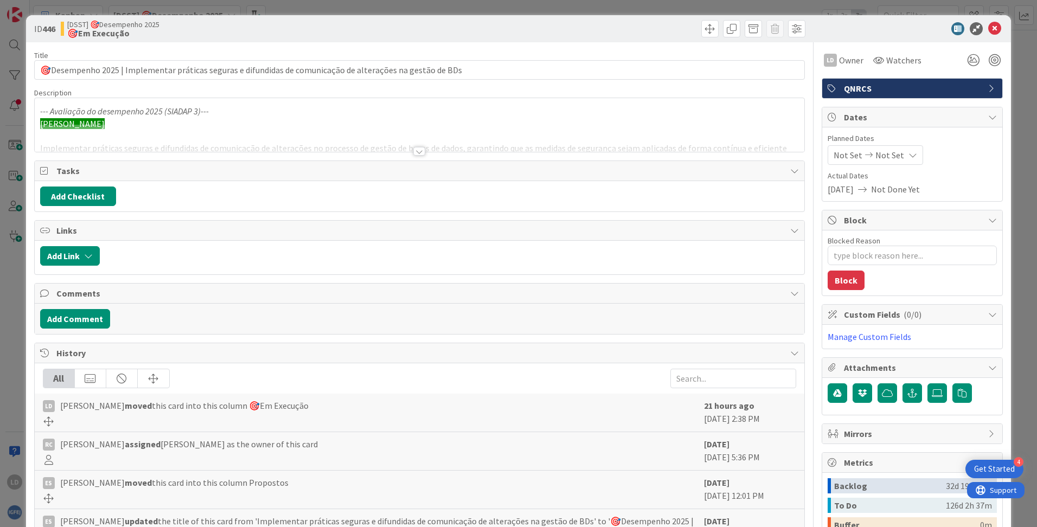
click at [420, 152] on div at bounding box center [419, 151] width 12 height 9
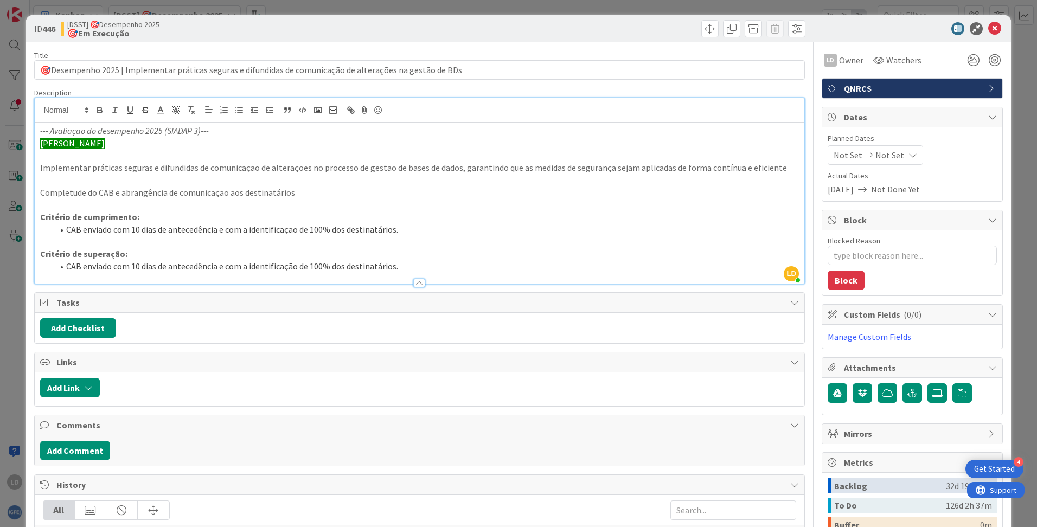
drag, startPoint x: 234, startPoint y: 238, endPoint x: 190, endPoint y: 235, distance: 44.0
click at [236, 238] on p at bounding box center [419, 241] width 759 height 12
click at [139, 229] on li "CAB enviado com 10 dias de antecedência e com a identificação de 100% dos desti…" at bounding box center [426, 230] width 746 height 12
click at [557, 110] on div at bounding box center [420, 110] width 770 height 24
click at [425, 196] on p "Completude do CAB e abrangência de comunicação aos destinatários" at bounding box center [419, 193] width 759 height 12
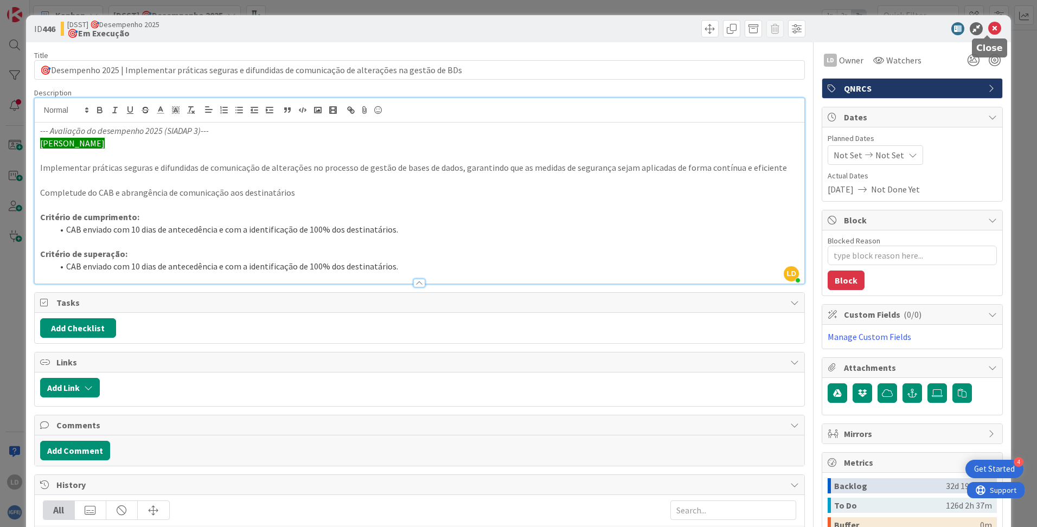
click at [991, 27] on icon at bounding box center [995, 28] width 13 height 13
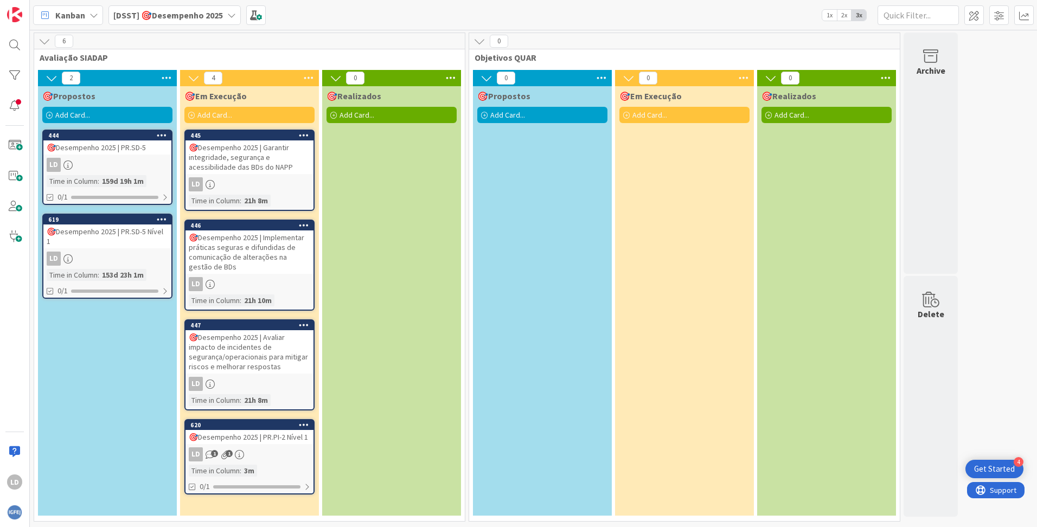
click at [264, 149] on div "🎯Desempenho 2025 | Garantir integridade, segurança e acessibilidade das BDs do …" at bounding box center [250, 158] width 128 height 34
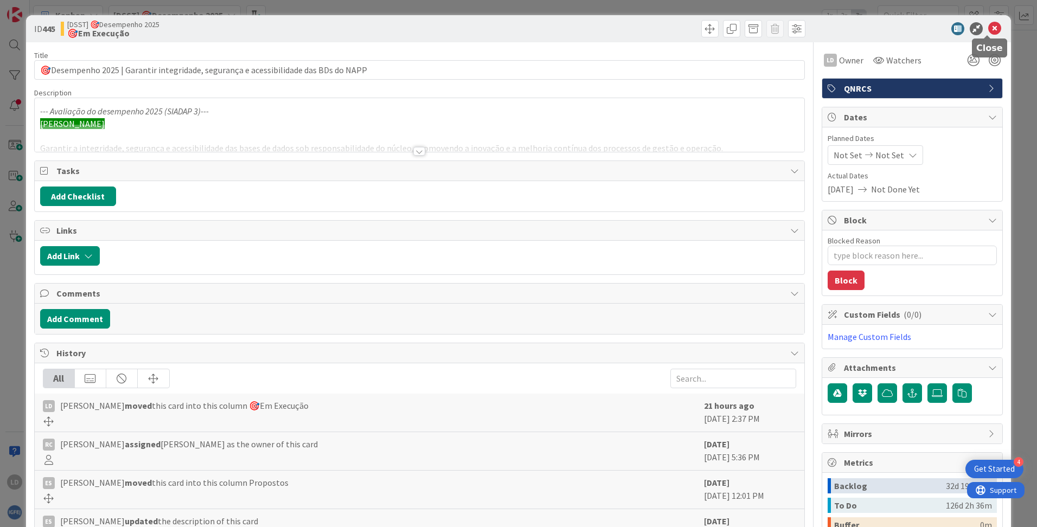
click at [989, 27] on icon at bounding box center [995, 28] width 13 height 13
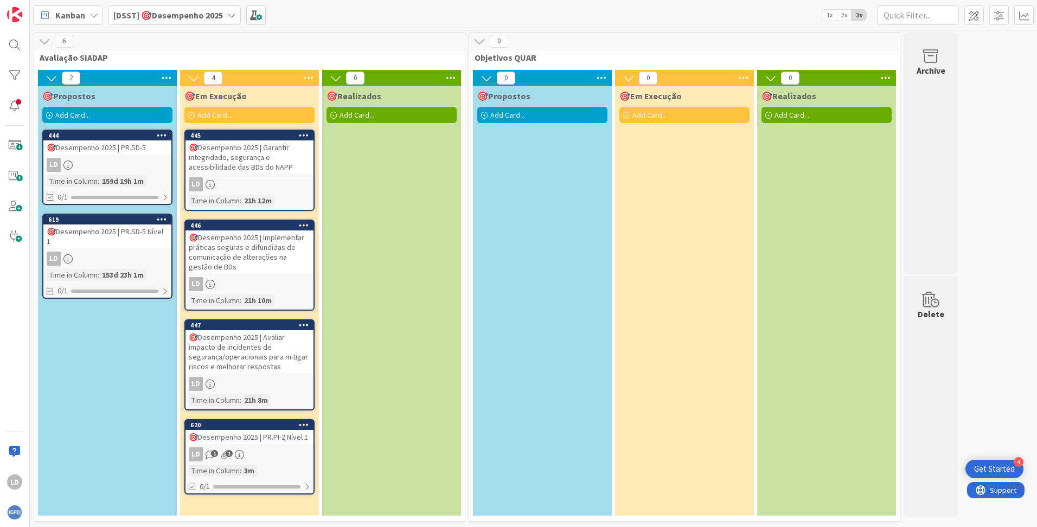
click at [251, 250] on div "🎯Desempenho 2025 | Implementar práticas seguras e difundidas de comunicação de …" at bounding box center [250, 252] width 128 height 43
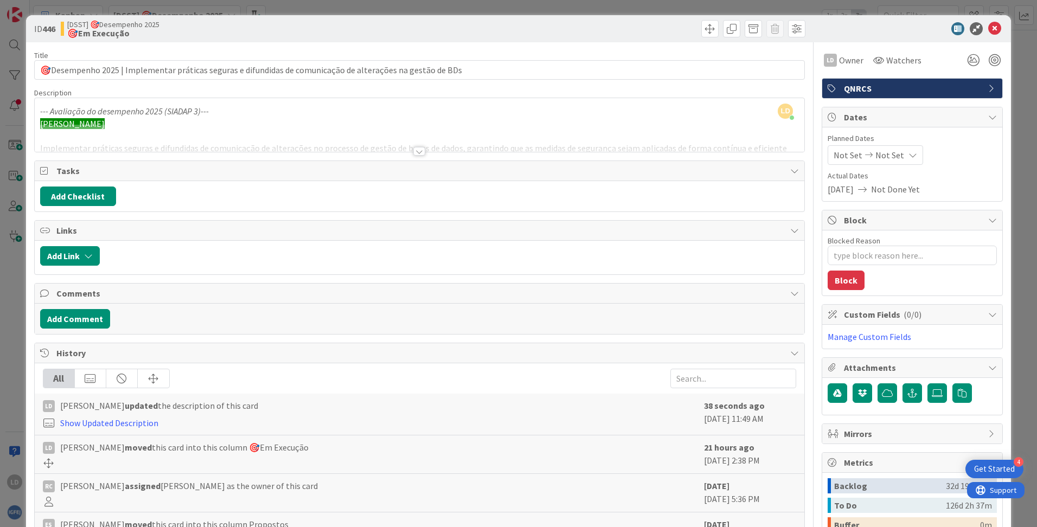
click at [414, 151] on div at bounding box center [419, 151] width 12 height 9
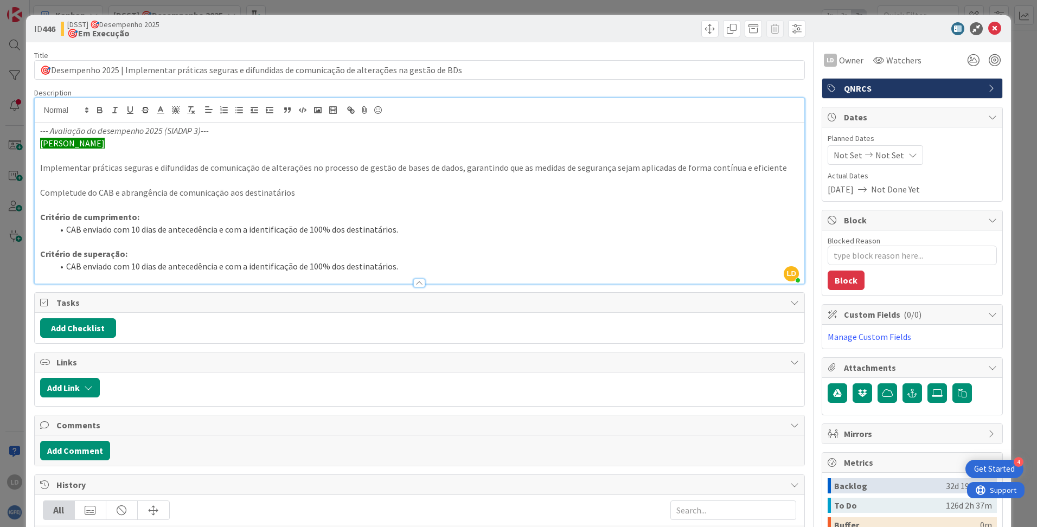
click at [138, 228] on li "CAB enviado com 10 dias de antecedência e com a identificação de 100% dos desti…" at bounding box center [426, 230] width 746 height 12
click at [989, 29] on icon at bounding box center [995, 28] width 13 height 13
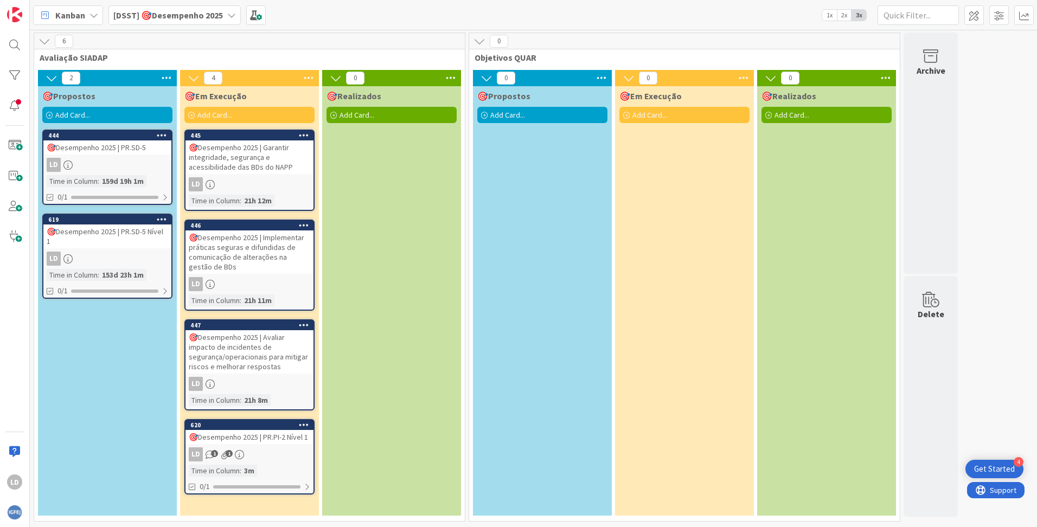
click at [259, 146] on div "🎯Desempenho 2025 | Garantir integridade, segurança e acessibilidade das BDs do …" at bounding box center [250, 158] width 128 height 34
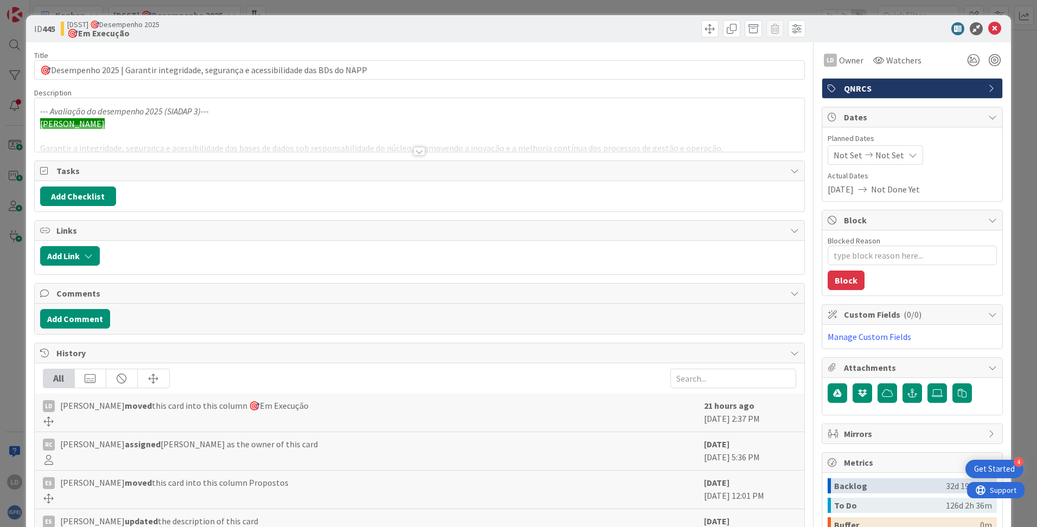
click at [417, 150] on div at bounding box center [419, 151] width 12 height 9
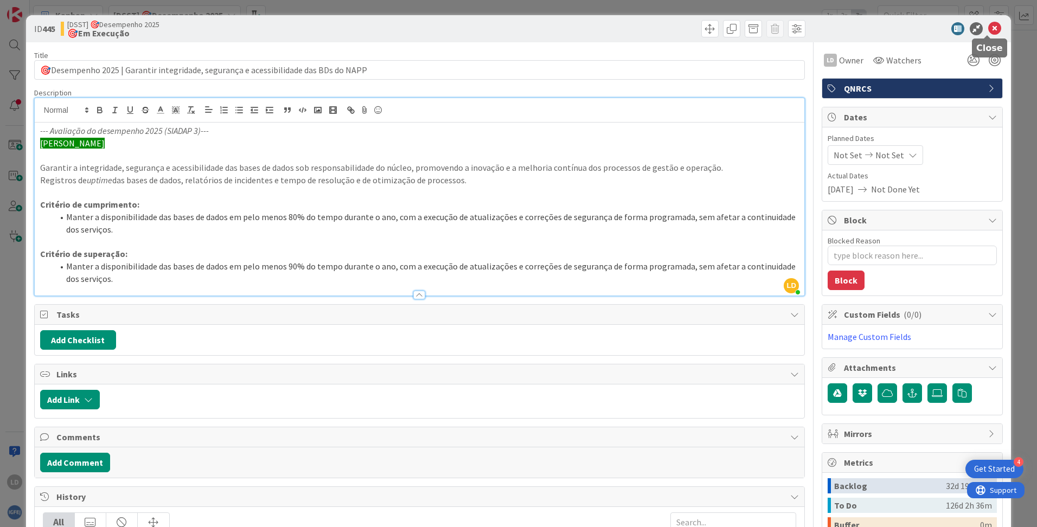
click at [989, 30] on icon at bounding box center [995, 28] width 13 height 13
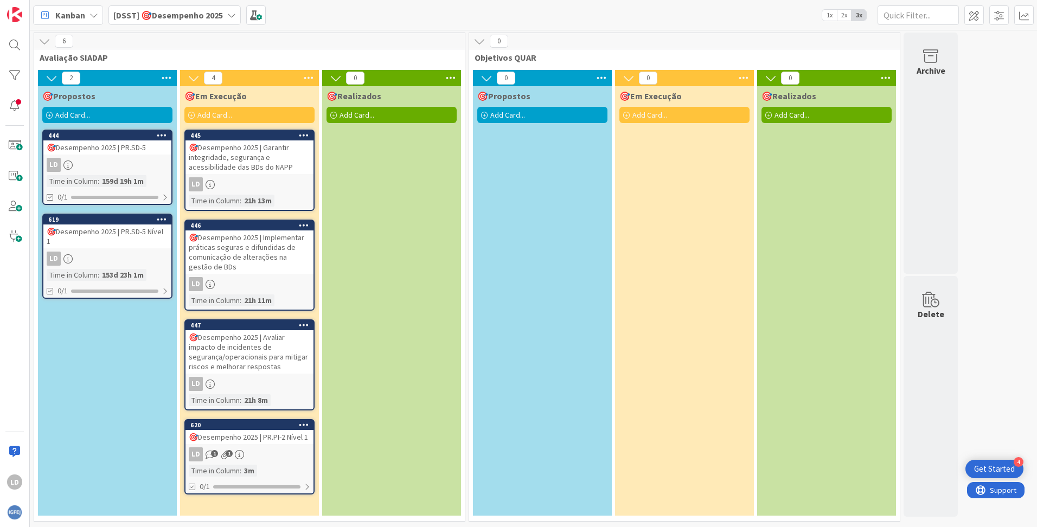
click at [269, 148] on div "🎯Desempenho 2025 | Garantir integridade, segurança e acessibilidade das BDs do …" at bounding box center [250, 158] width 128 height 34
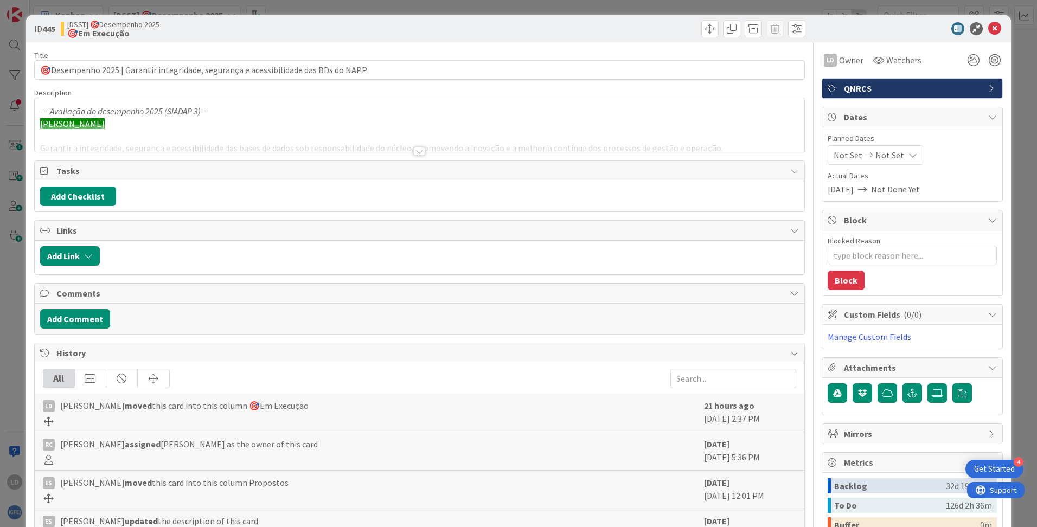
click at [413, 155] on div at bounding box center [419, 151] width 12 height 9
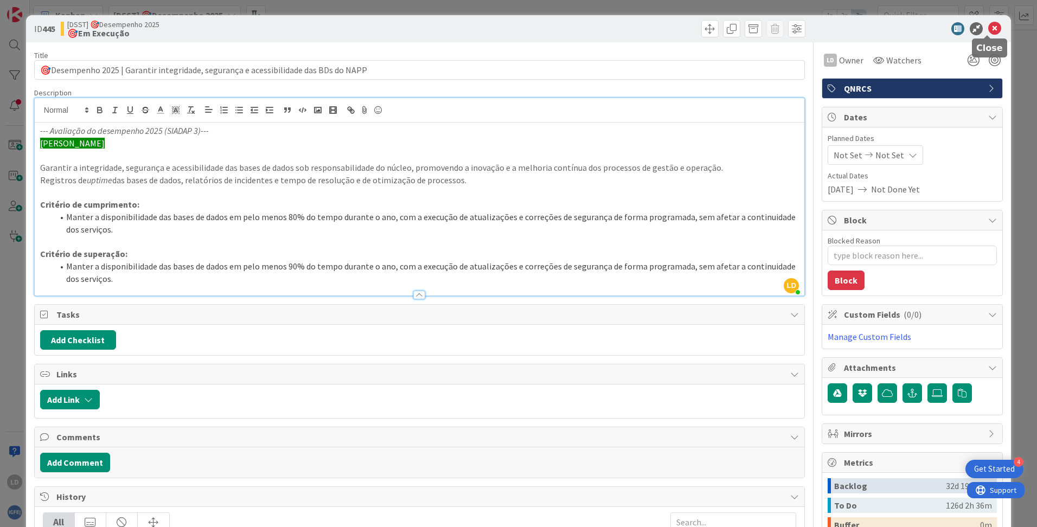
click at [989, 27] on icon at bounding box center [995, 28] width 13 height 13
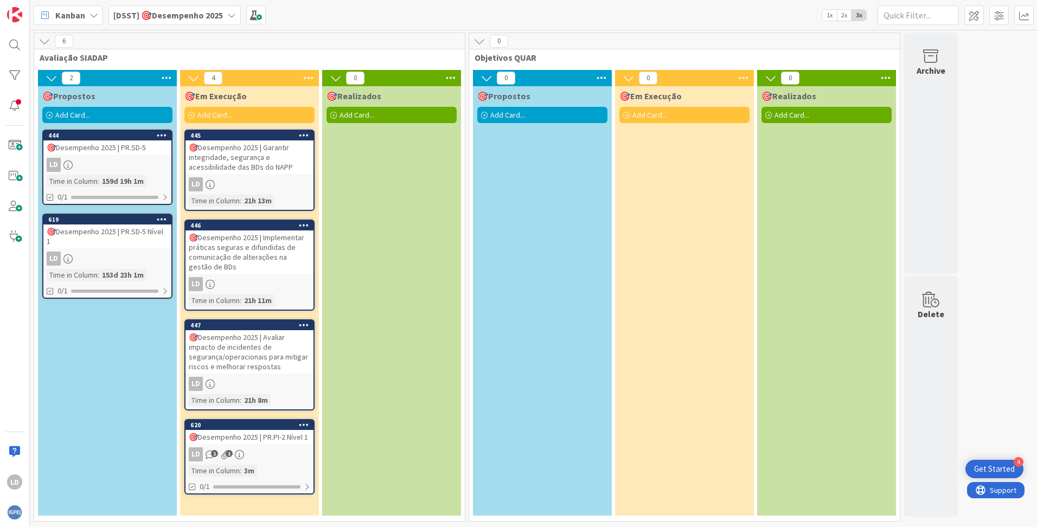
click at [249, 247] on div "🎯Desempenho 2025 | Implementar práticas seguras e difundidas de comunicação de …" at bounding box center [250, 252] width 128 height 43
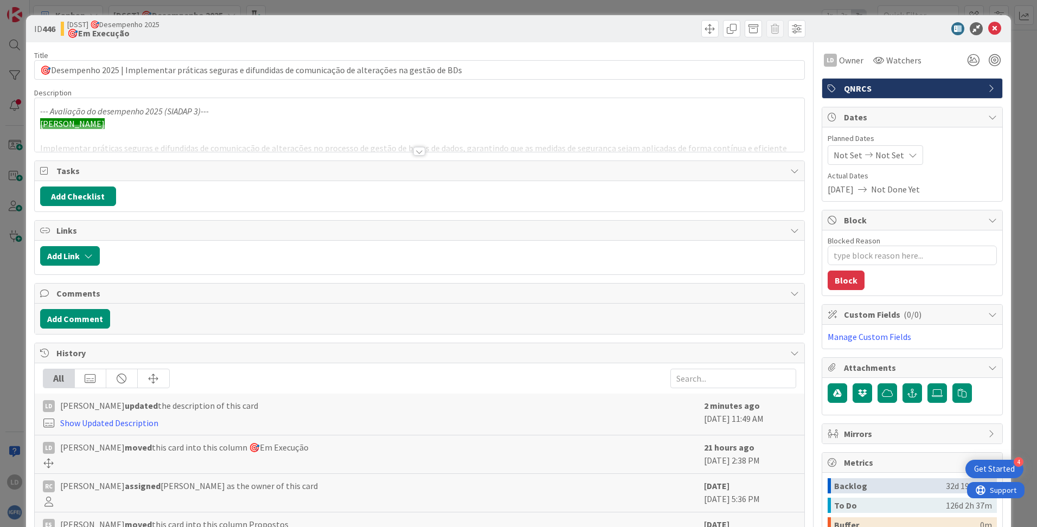
click at [414, 152] on div at bounding box center [419, 151] width 12 height 9
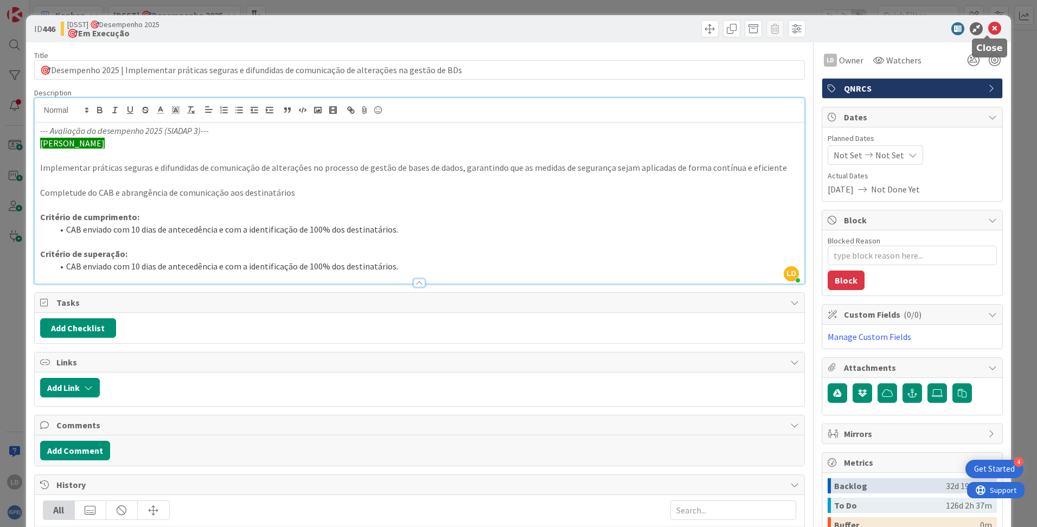
click at [989, 30] on icon at bounding box center [995, 28] width 13 height 13
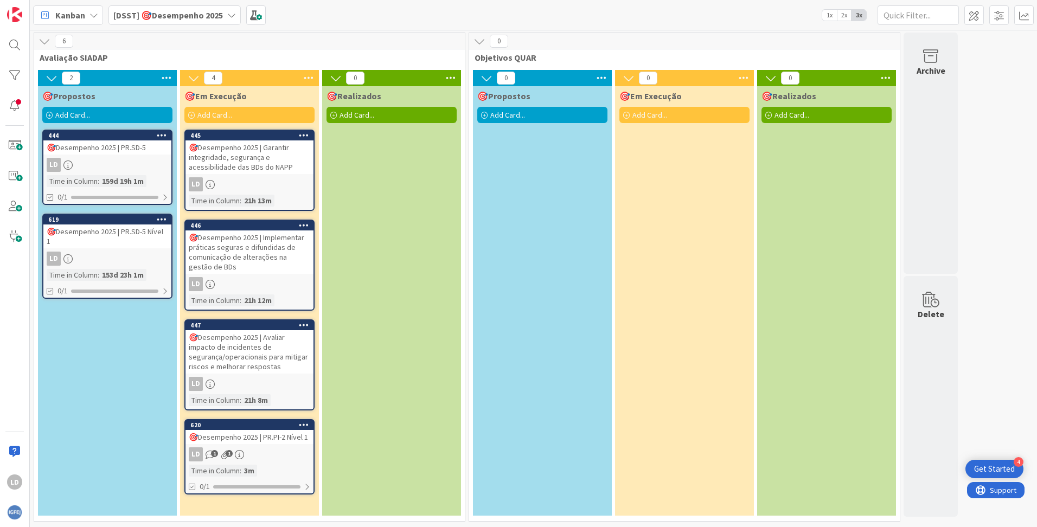
click at [244, 341] on div "🎯Desempenho 2025 | Avaliar impacto de incidentes de segurança/operacionais para…" at bounding box center [250, 351] width 128 height 43
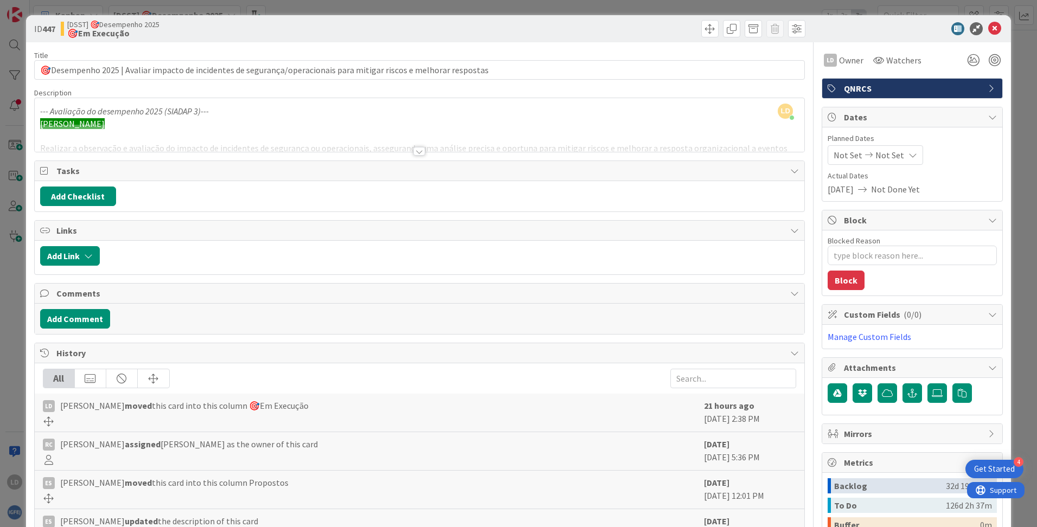
click at [413, 150] on div at bounding box center [419, 151] width 12 height 9
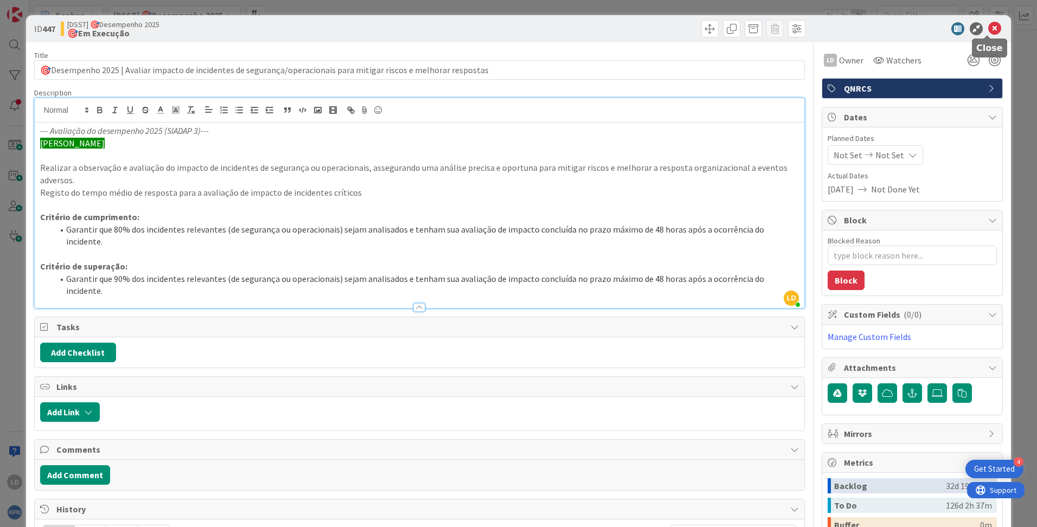
click at [990, 29] on icon at bounding box center [995, 28] width 13 height 13
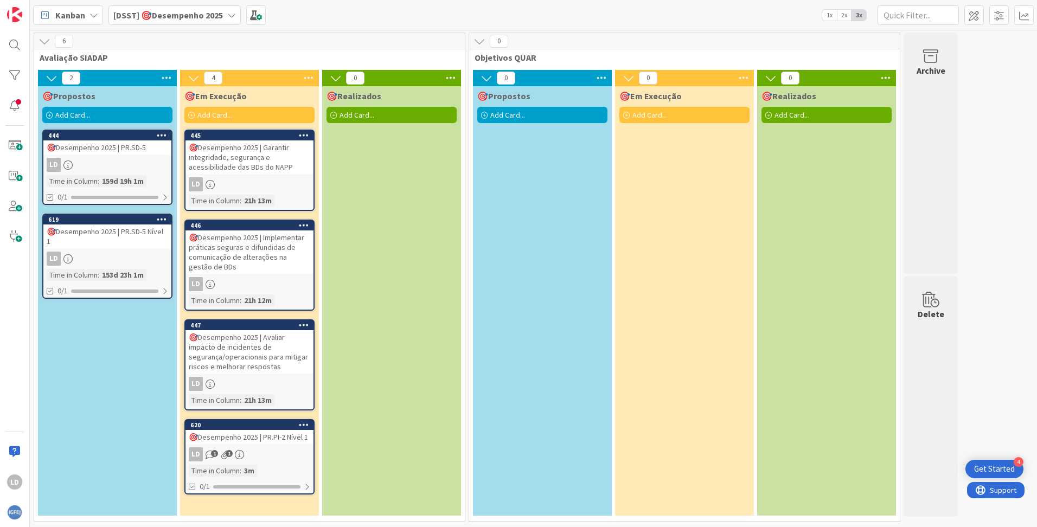
click at [241, 247] on div "🎯Desempenho 2025 | Implementar práticas seguras e difundidas de comunicação de …" at bounding box center [250, 252] width 128 height 43
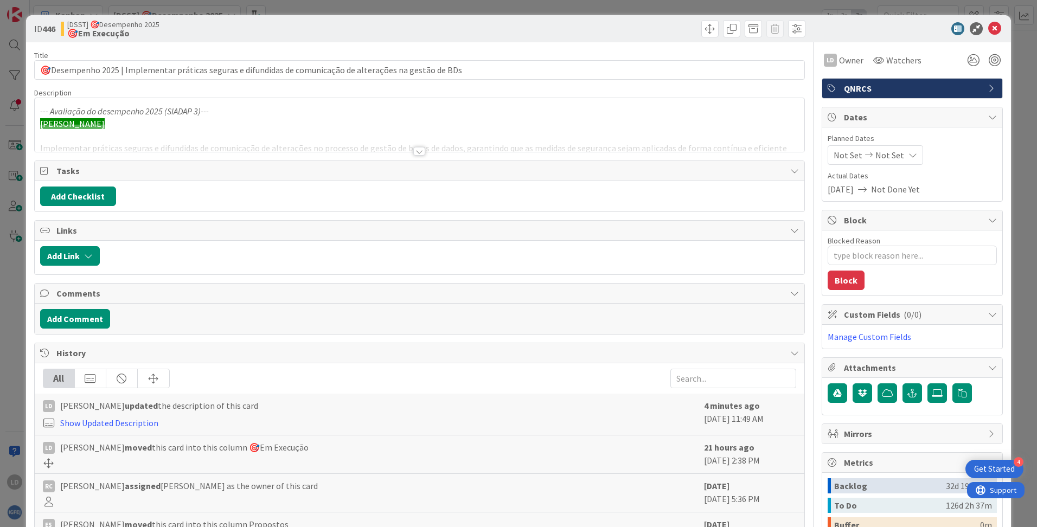
click at [418, 150] on div at bounding box center [419, 151] width 12 height 9
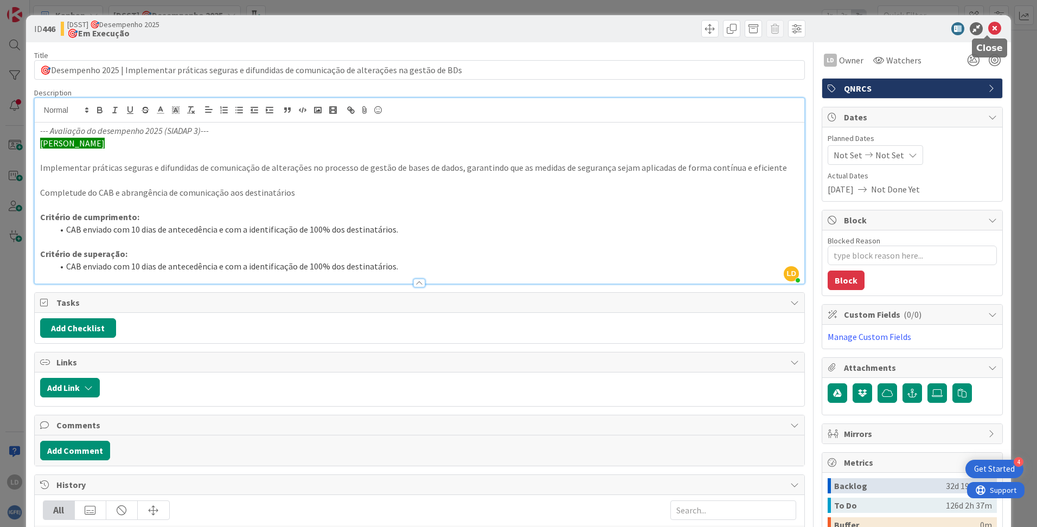
click at [989, 26] on icon at bounding box center [995, 28] width 13 height 13
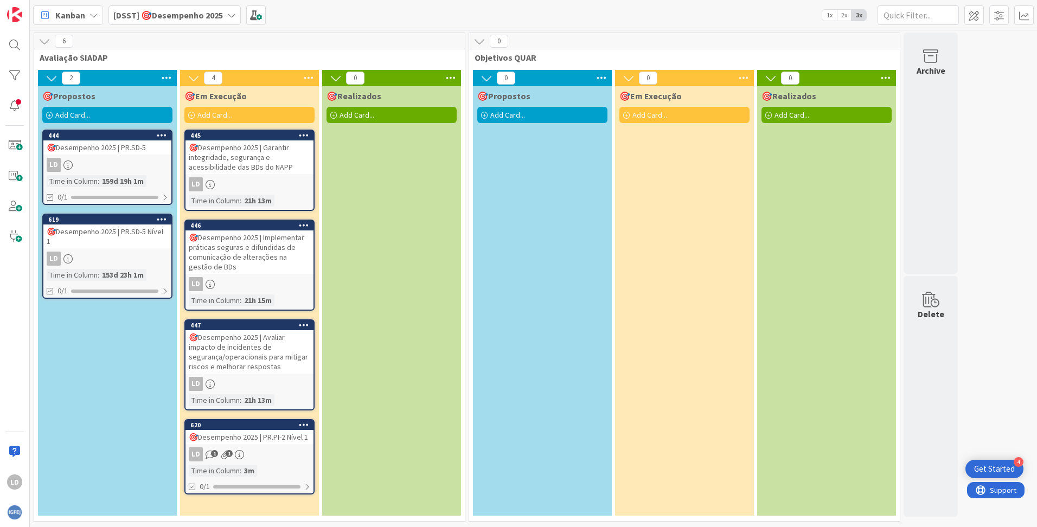
click at [259, 155] on div "🎯Desempenho 2025 | Garantir integridade, segurança e acessibilidade das BDs do …" at bounding box center [250, 158] width 128 height 34
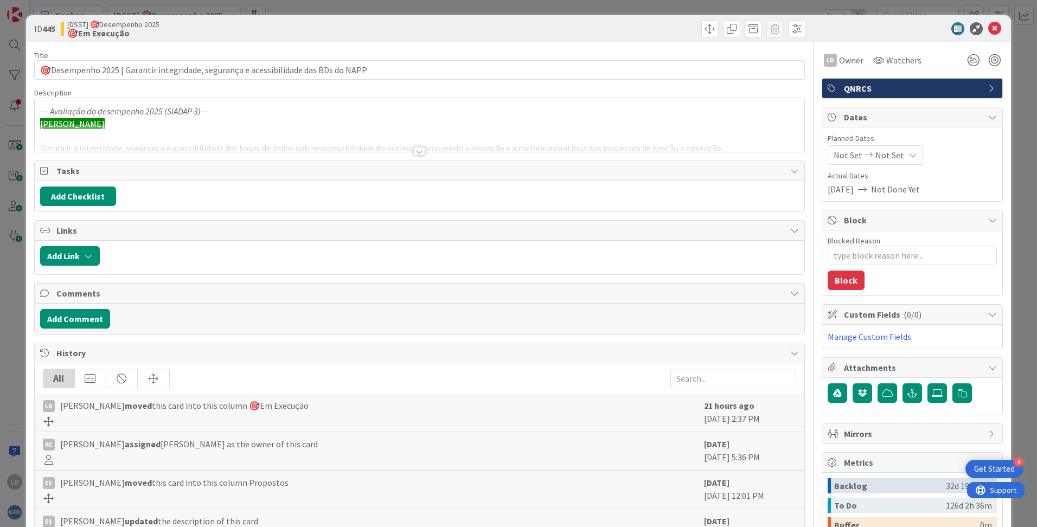
click at [418, 152] on div at bounding box center [419, 151] width 12 height 9
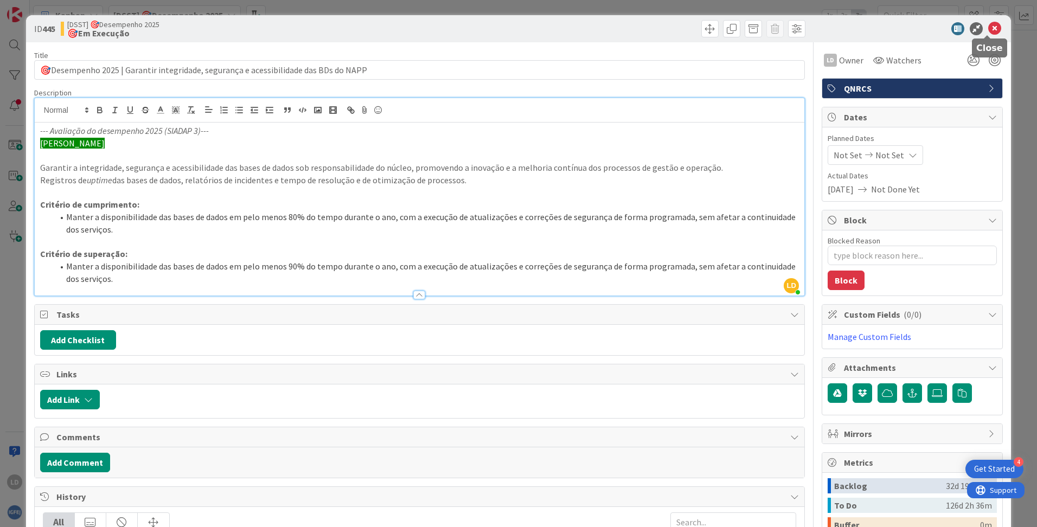
click at [990, 31] on icon at bounding box center [995, 28] width 13 height 13
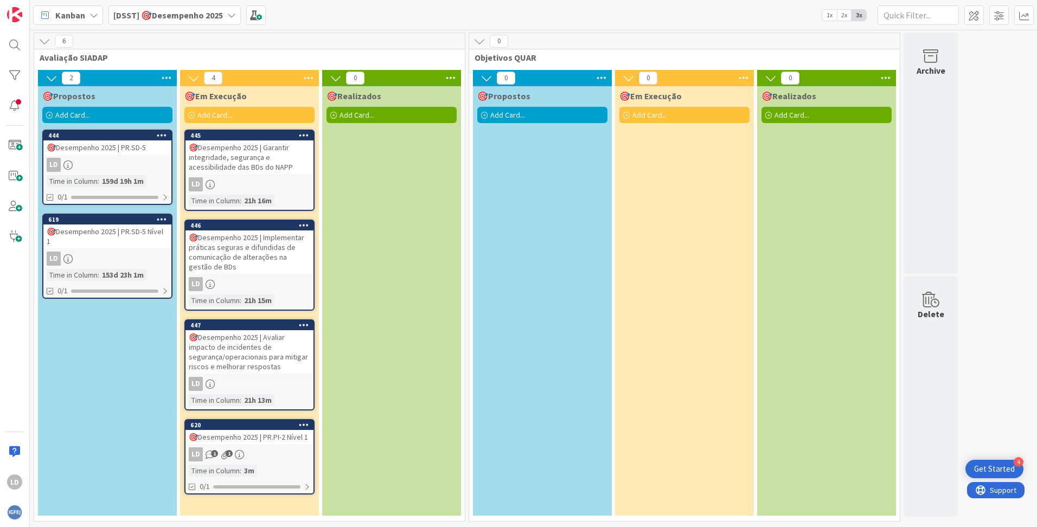
click at [250, 340] on div "🎯Desempenho 2025 | Avaliar impacto de incidentes de segurança/operacionais para…" at bounding box center [250, 351] width 128 height 43
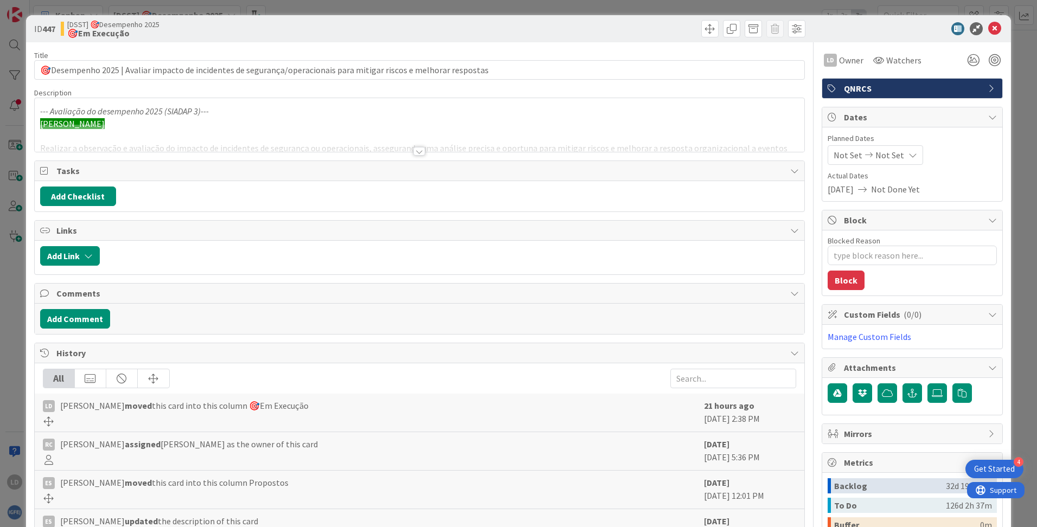
click at [413, 152] on div at bounding box center [419, 151] width 12 height 9
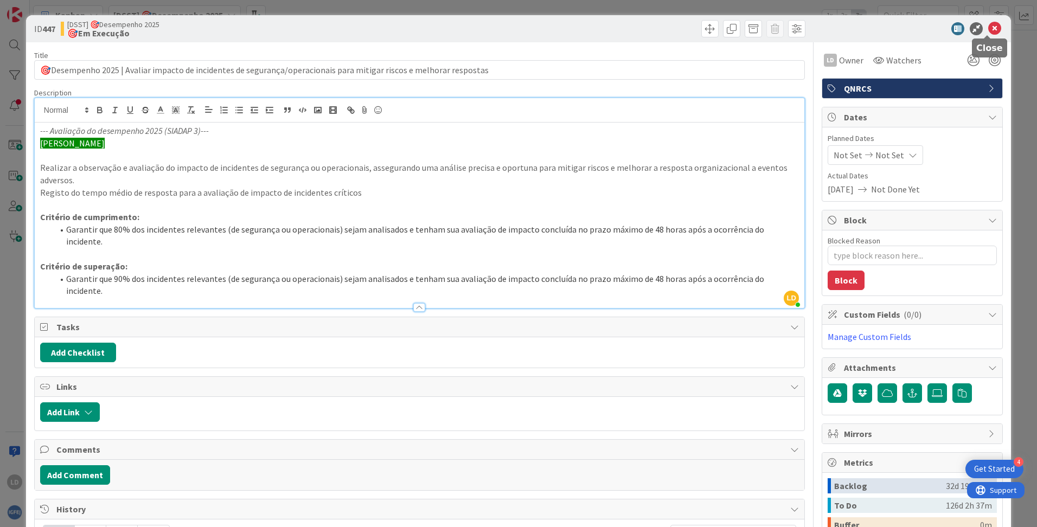
click at [989, 28] on icon at bounding box center [995, 28] width 13 height 13
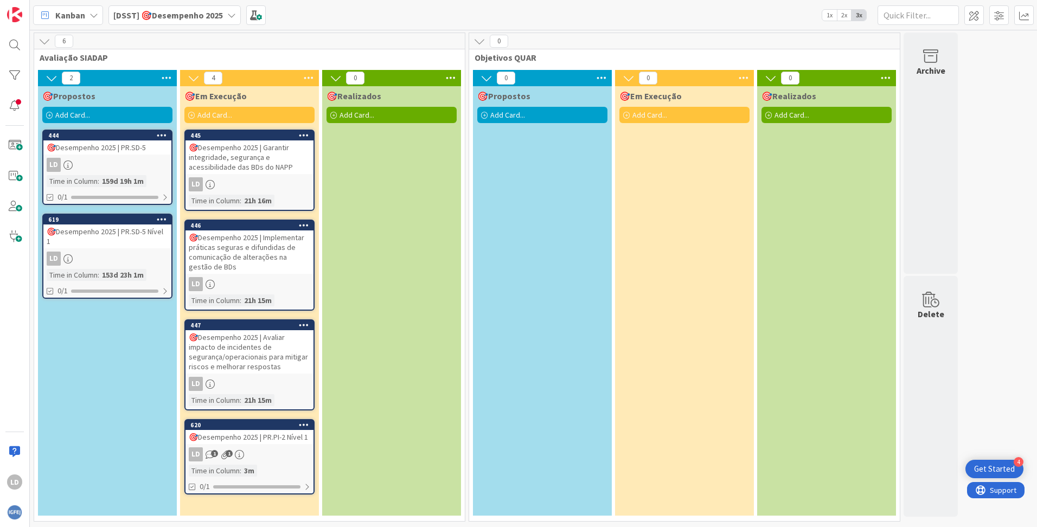
click at [225, 237] on div "🎯Desempenho 2025 | Implementar práticas seguras e difundidas de comunicação de …" at bounding box center [250, 252] width 128 height 43
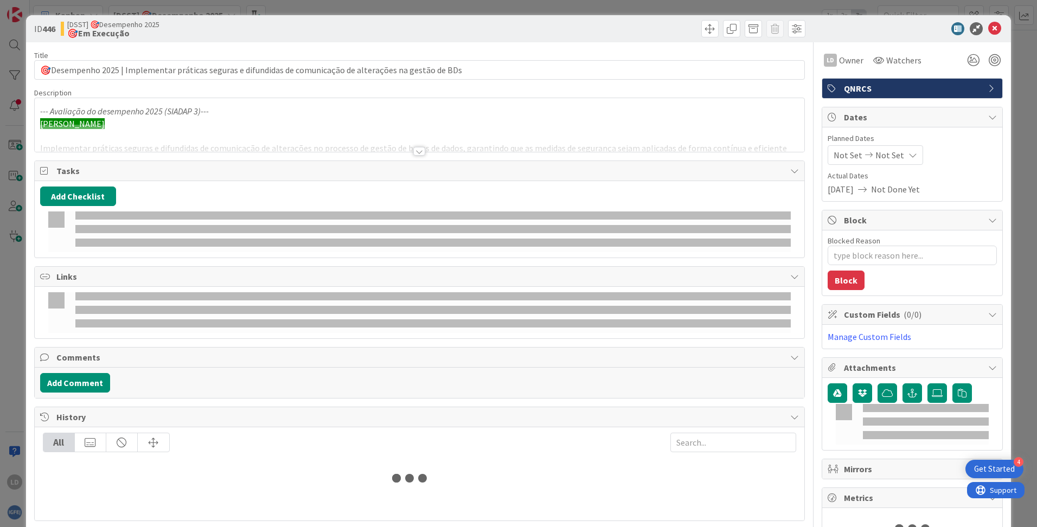
type textarea "x"
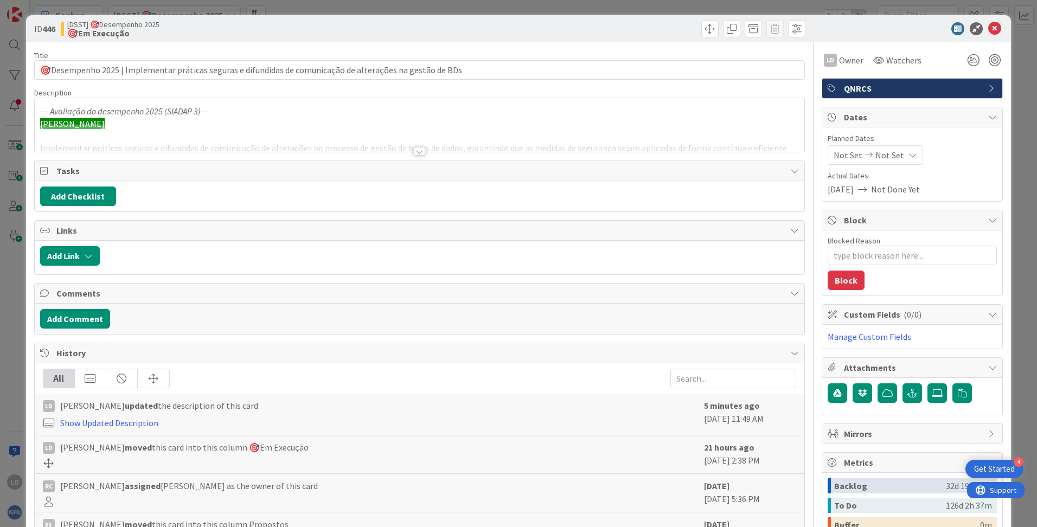
click at [413, 153] on div at bounding box center [419, 151] width 12 height 9
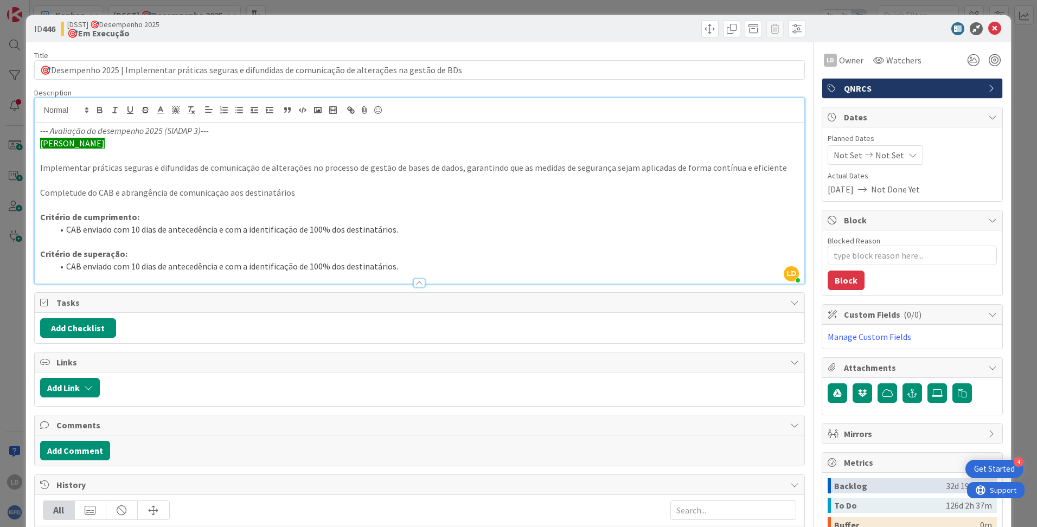
click at [141, 231] on li "CAB enviado com 10 dias de antecedência e com a identificação de 100% dos desti…" at bounding box center [426, 230] width 746 height 12
click at [138, 265] on li "CAB enviado com 10 dias de antecedência e com a identificação de 100% dos desti…" at bounding box center [426, 266] width 746 height 12
click at [496, 256] on p "Critério de superação:" at bounding box center [419, 254] width 759 height 12
click at [424, 309] on div "Tasks" at bounding box center [420, 303] width 770 height 20
type textarea "x"
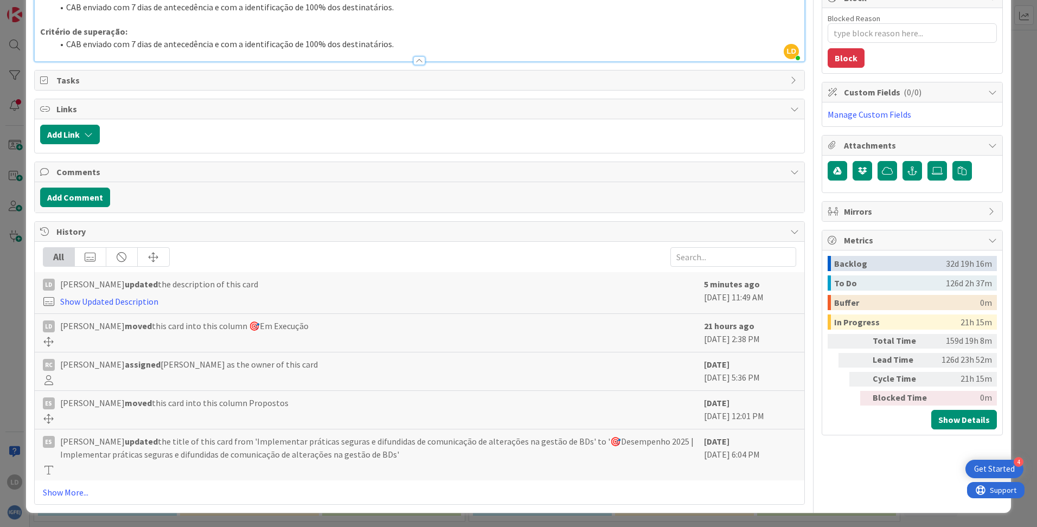
scroll to position [224, 0]
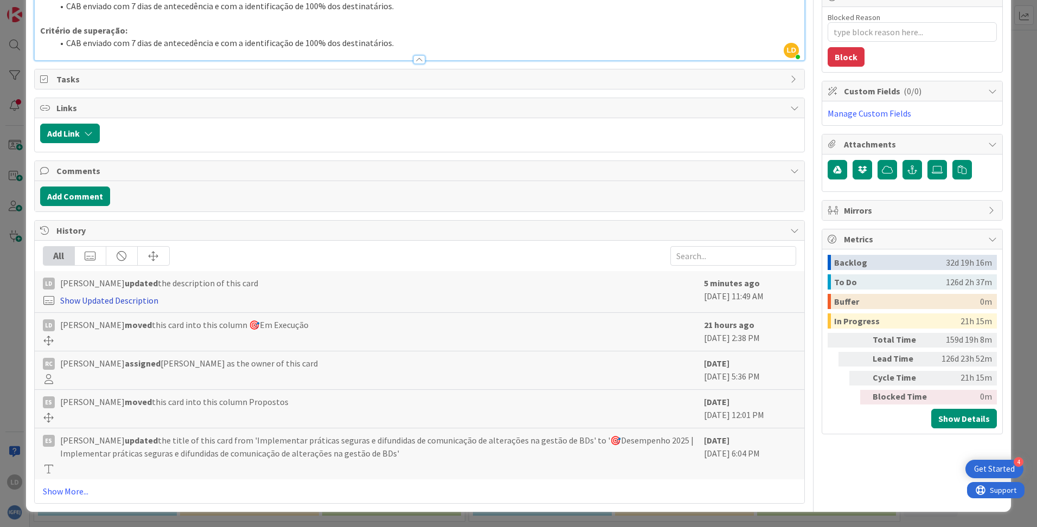
click at [127, 299] on link "Show Updated Description" at bounding box center [109, 300] width 98 height 11
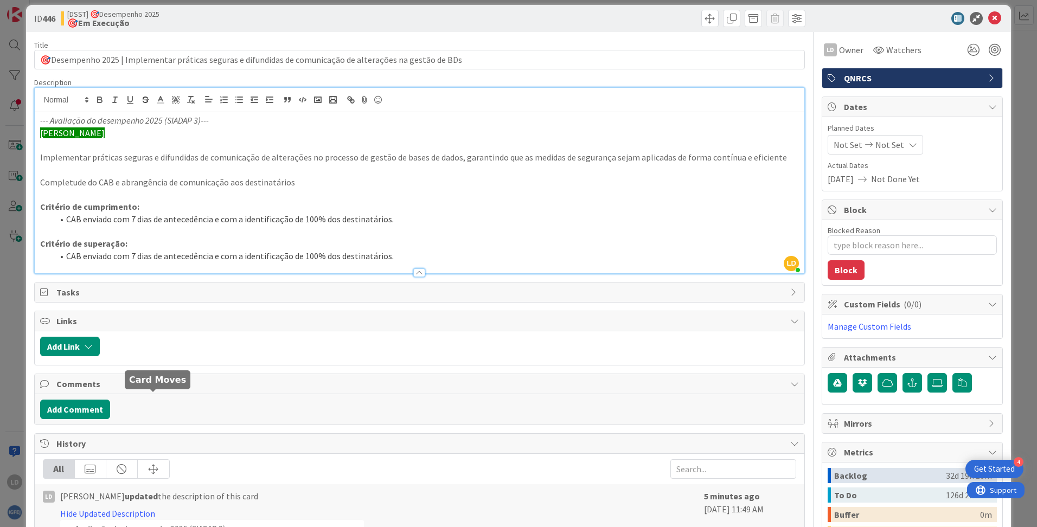
scroll to position [0, 0]
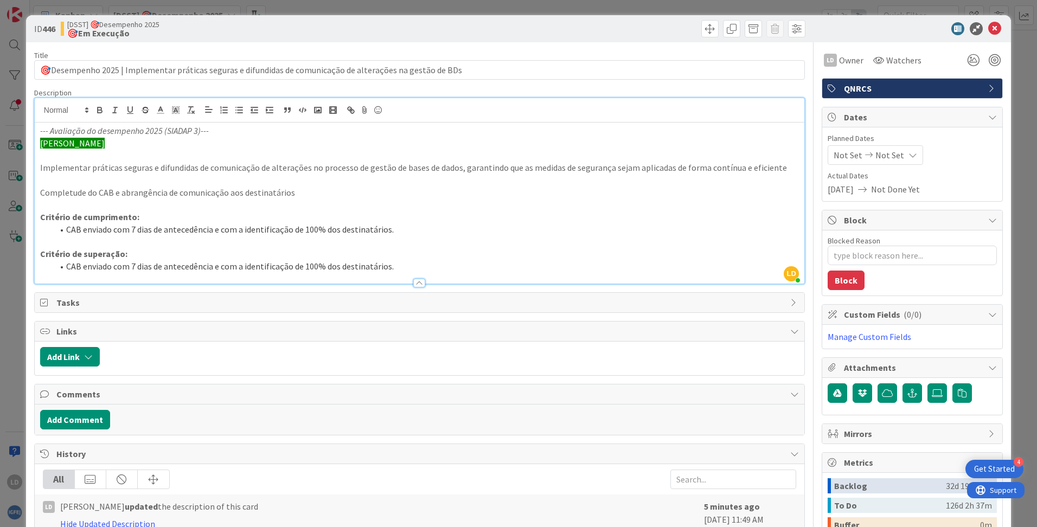
click at [477, 141] on p "[PERSON_NAME]" at bounding box center [419, 143] width 759 height 12
click at [992, 23] on icon at bounding box center [995, 28] width 13 height 13
